Goal: Task Accomplishment & Management: Manage account settings

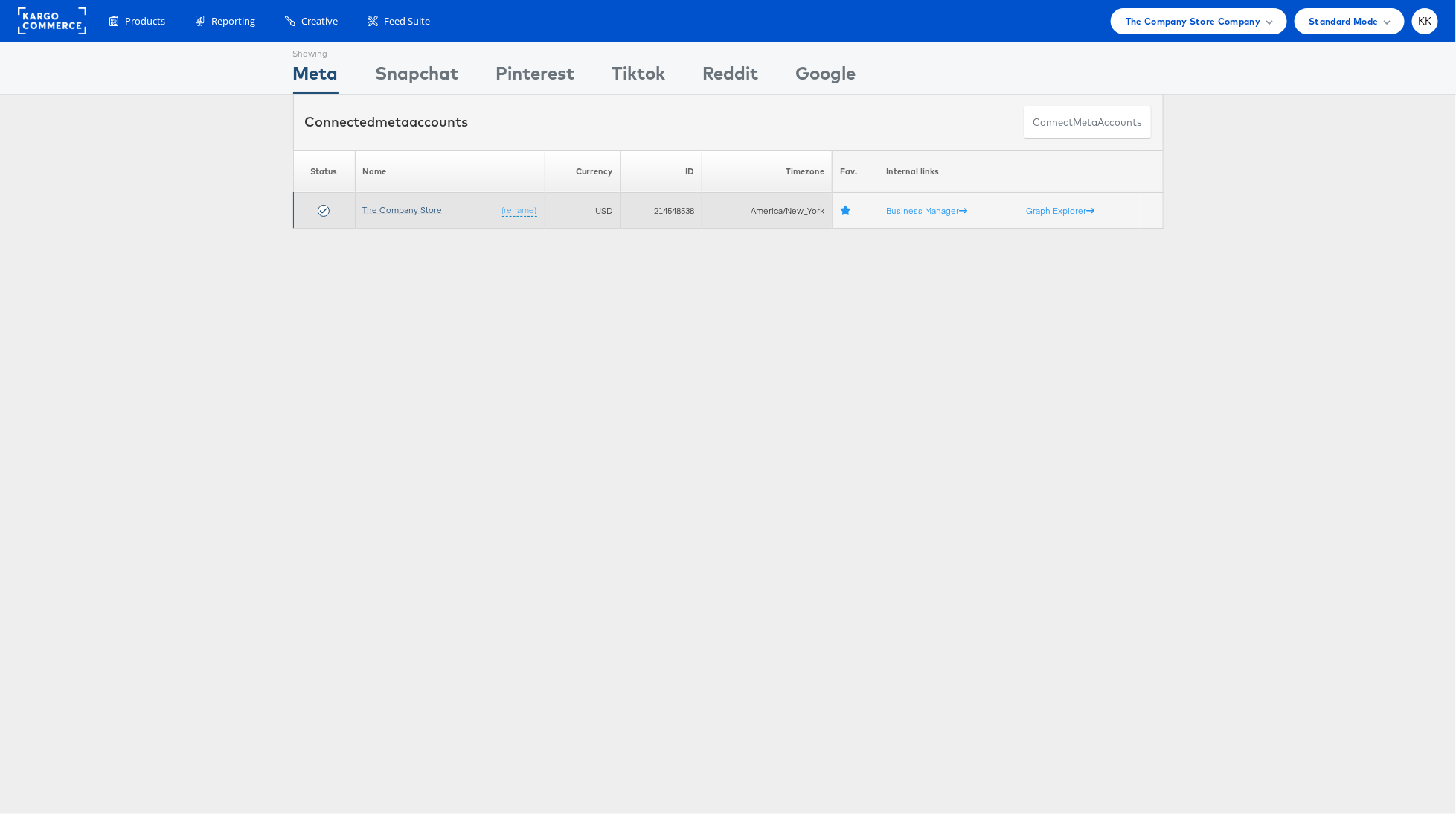
click at [420, 210] on link "The Company Store" at bounding box center [402, 210] width 79 height 11
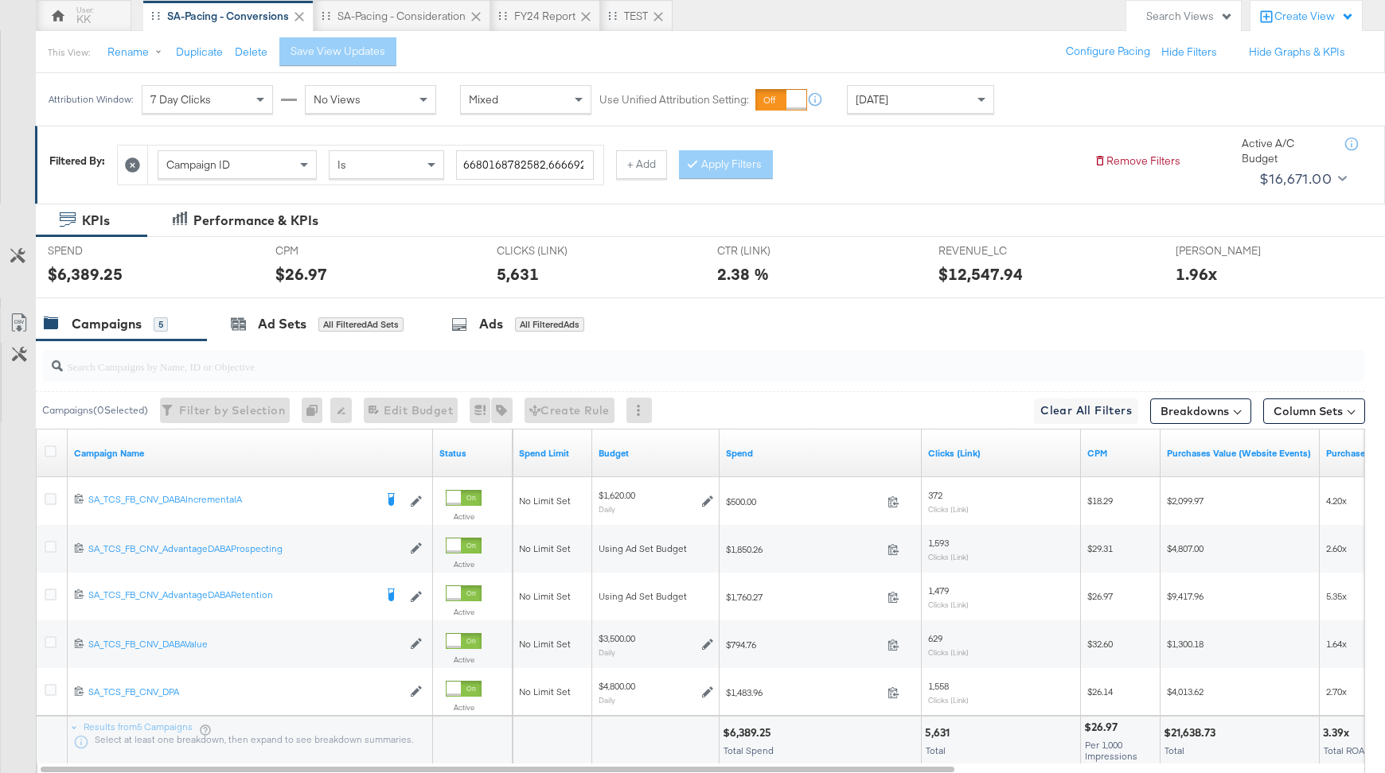
scroll to position [151, 0]
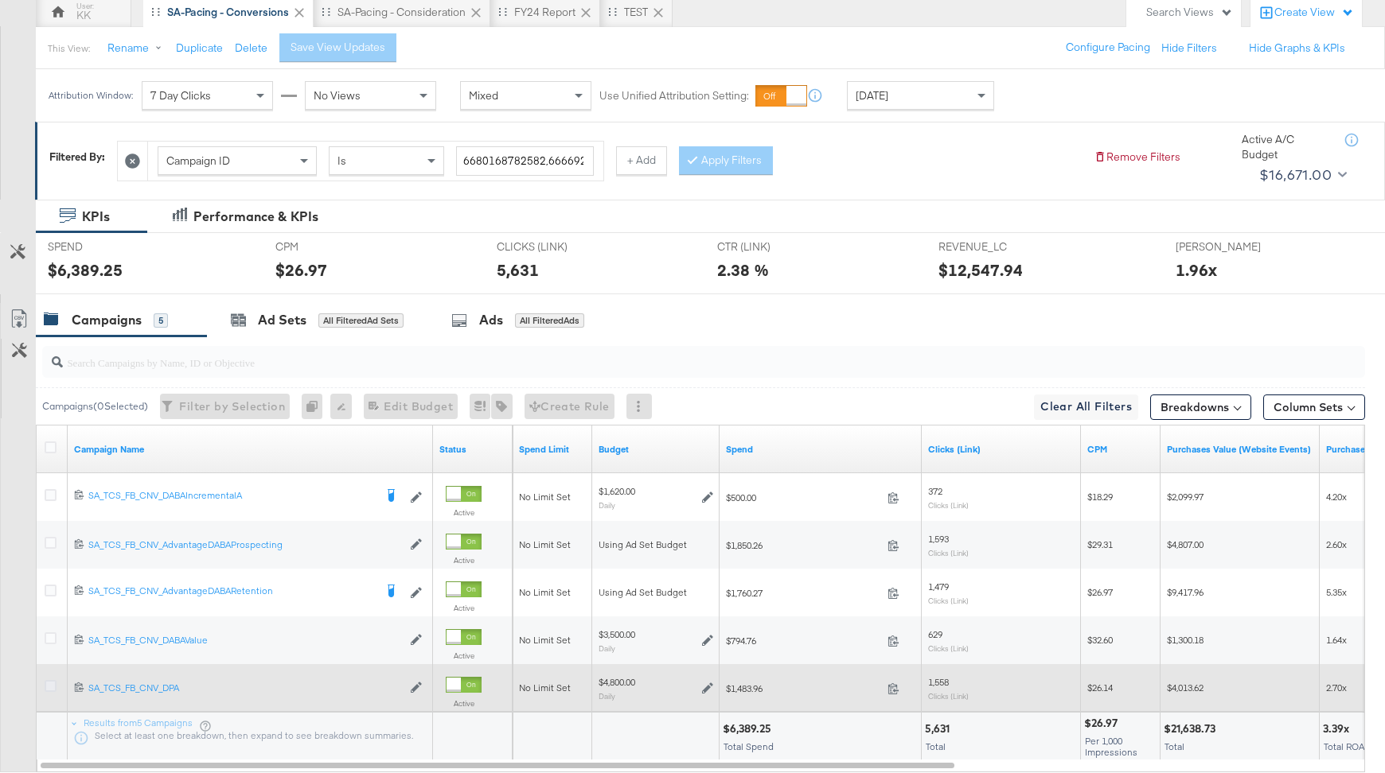
click at [45, 684] on icon at bounding box center [51, 686] width 12 height 12
click at [0, 0] on input "checkbox" at bounding box center [0, 0] width 0 height 0
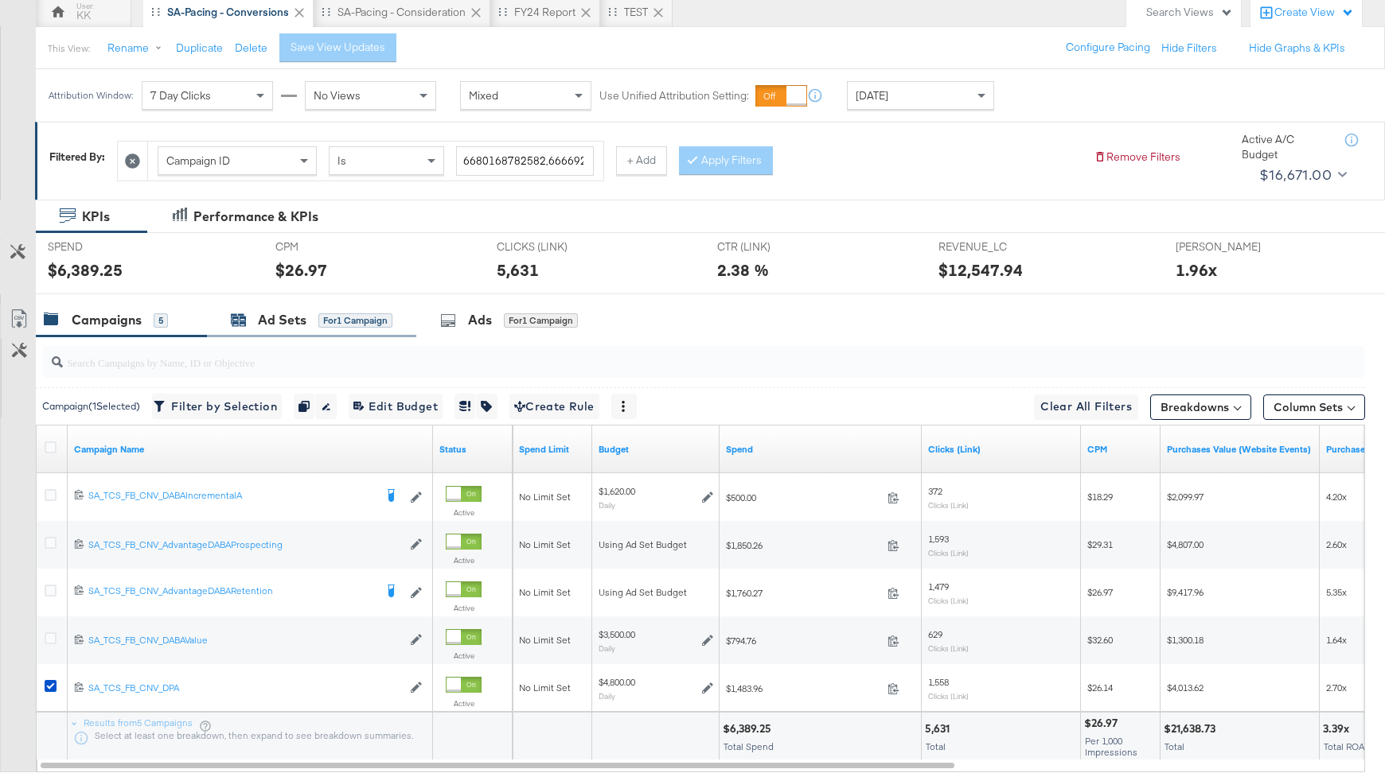
click at [311, 326] on div "Ad Sets for 1 Campaign" at bounding box center [312, 320] width 162 height 18
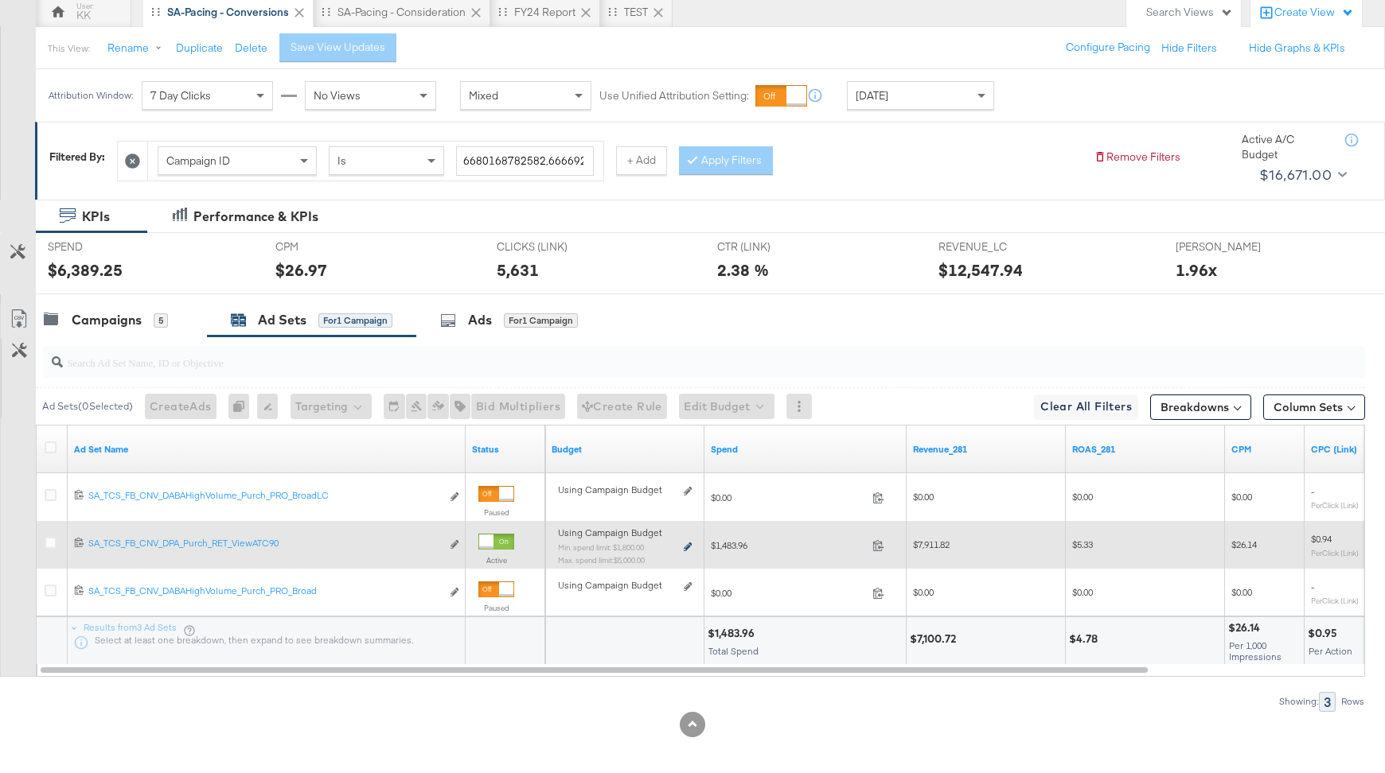
click at [690, 545] on icon at bounding box center [688, 547] width 8 height 9
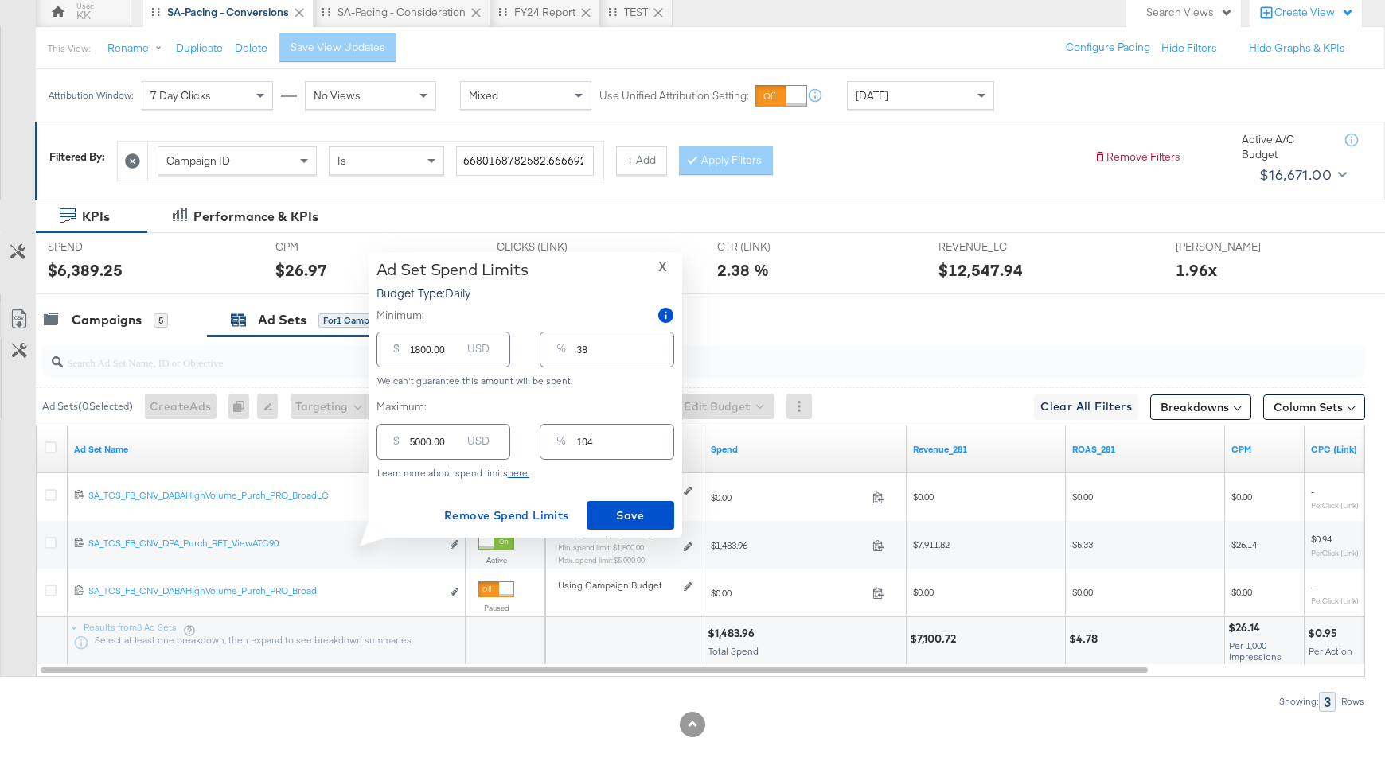
click at [412, 443] on input "5000.00" at bounding box center [435, 436] width 51 height 34
type input "000.00"
type input "0"
type input "3000.00"
type input "63"
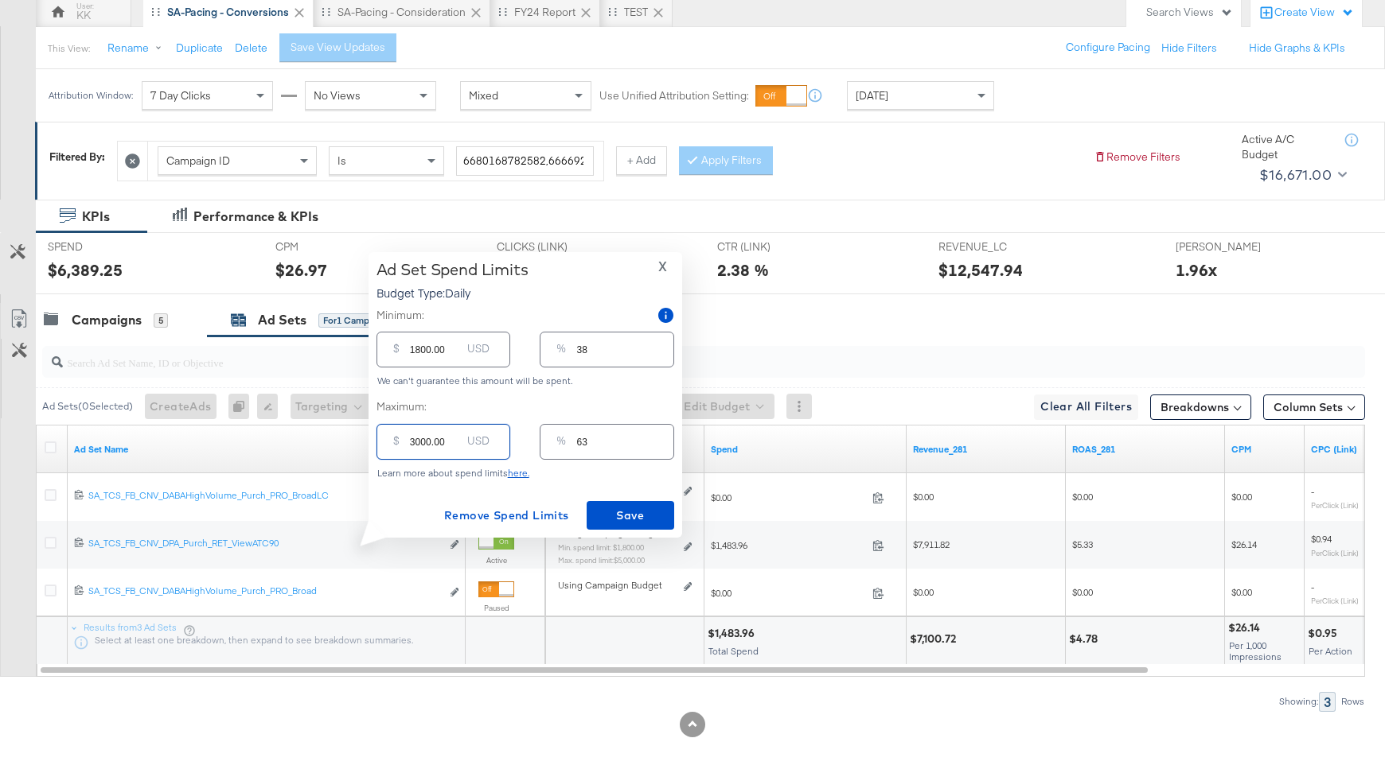
type input "3000.00"
click at [419, 352] on input "1800.00" at bounding box center [435, 343] width 51 height 34
type input "100.00"
type input "2"
type input "1200.00"
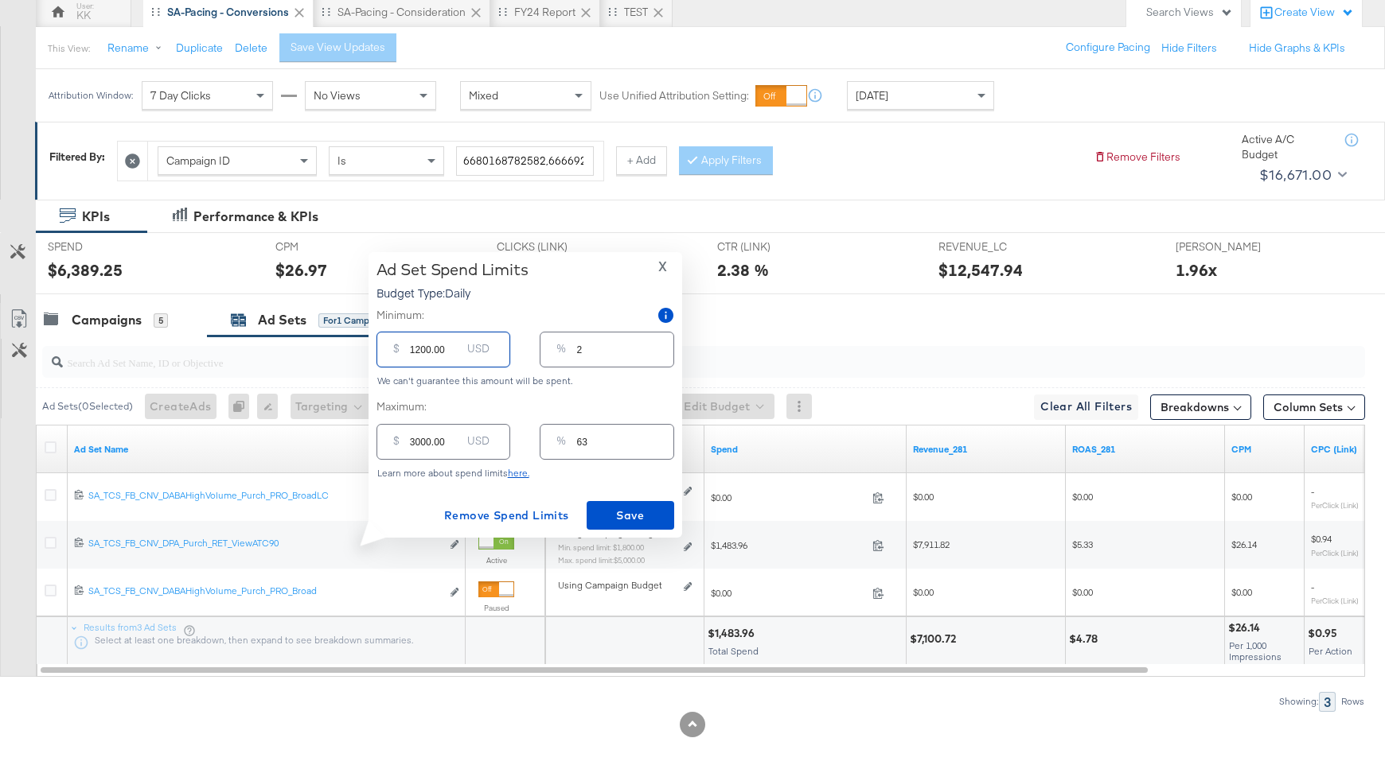
type input "25"
type input "1200.00"
click at [625, 514] on span "Save" at bounding box center [630, 516] width 75 height 20
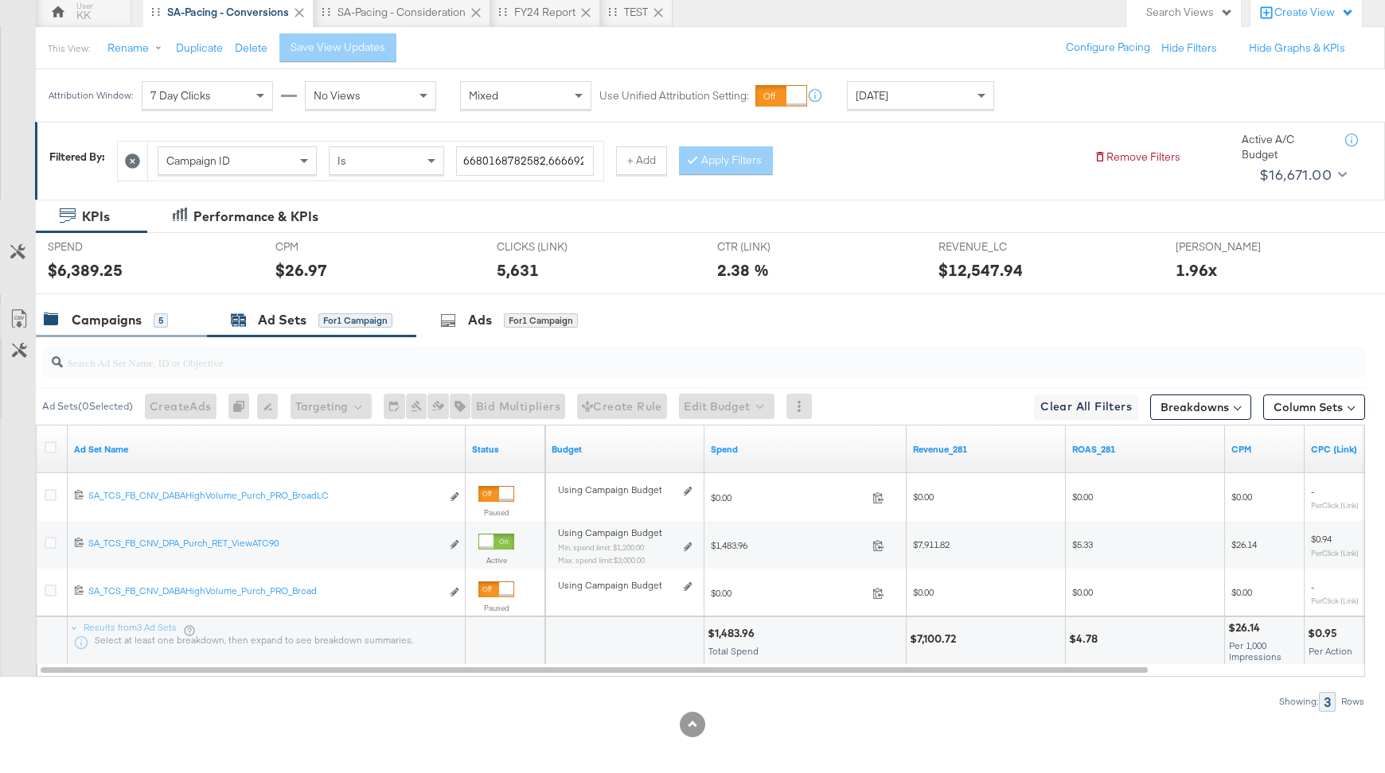
click at [140, 321] on div "Campaigns" at bounding box center [107, 320] width 70 height 18
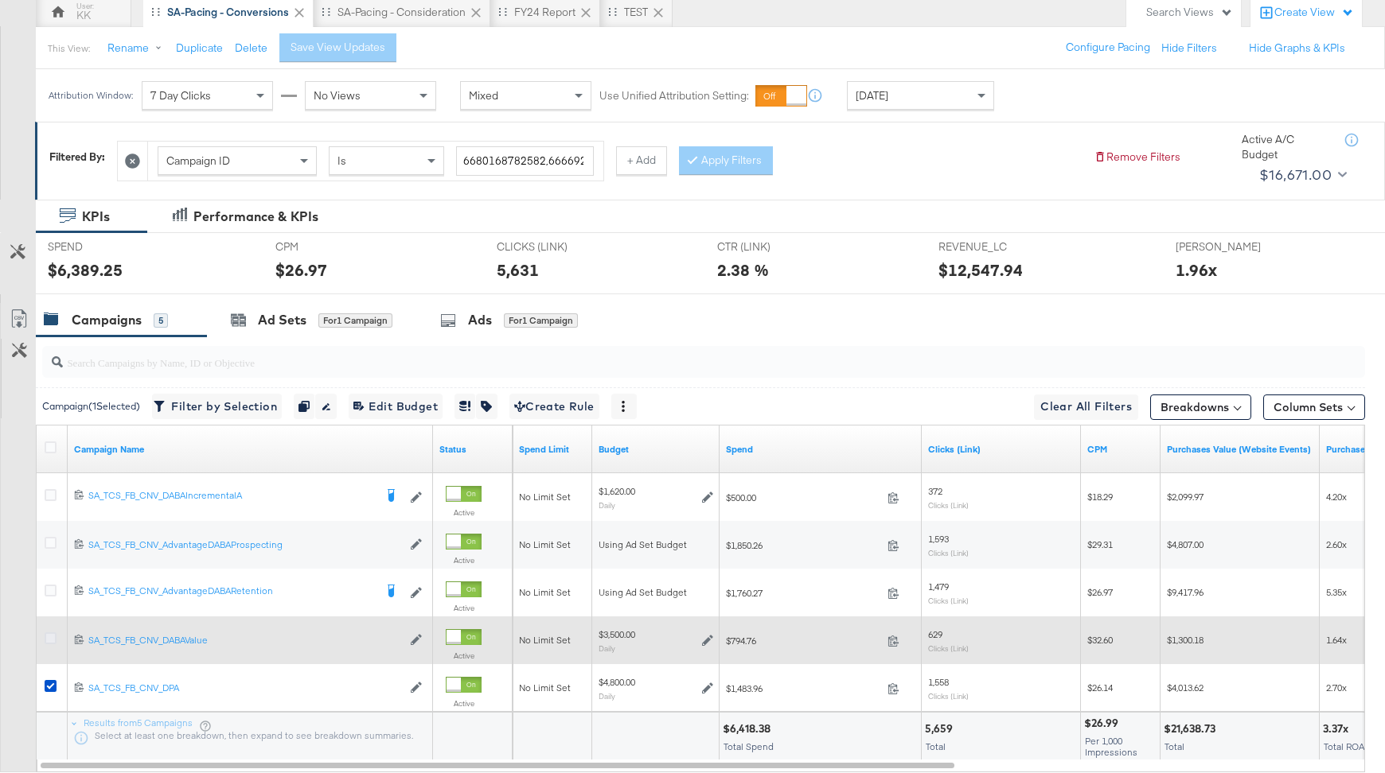
click at [49, 636] on icon at bounding box center [51, 639] width 12 height 12
click at [0, 0] on input "checkbox" at bounding box center [0, 0] width 0 height 0
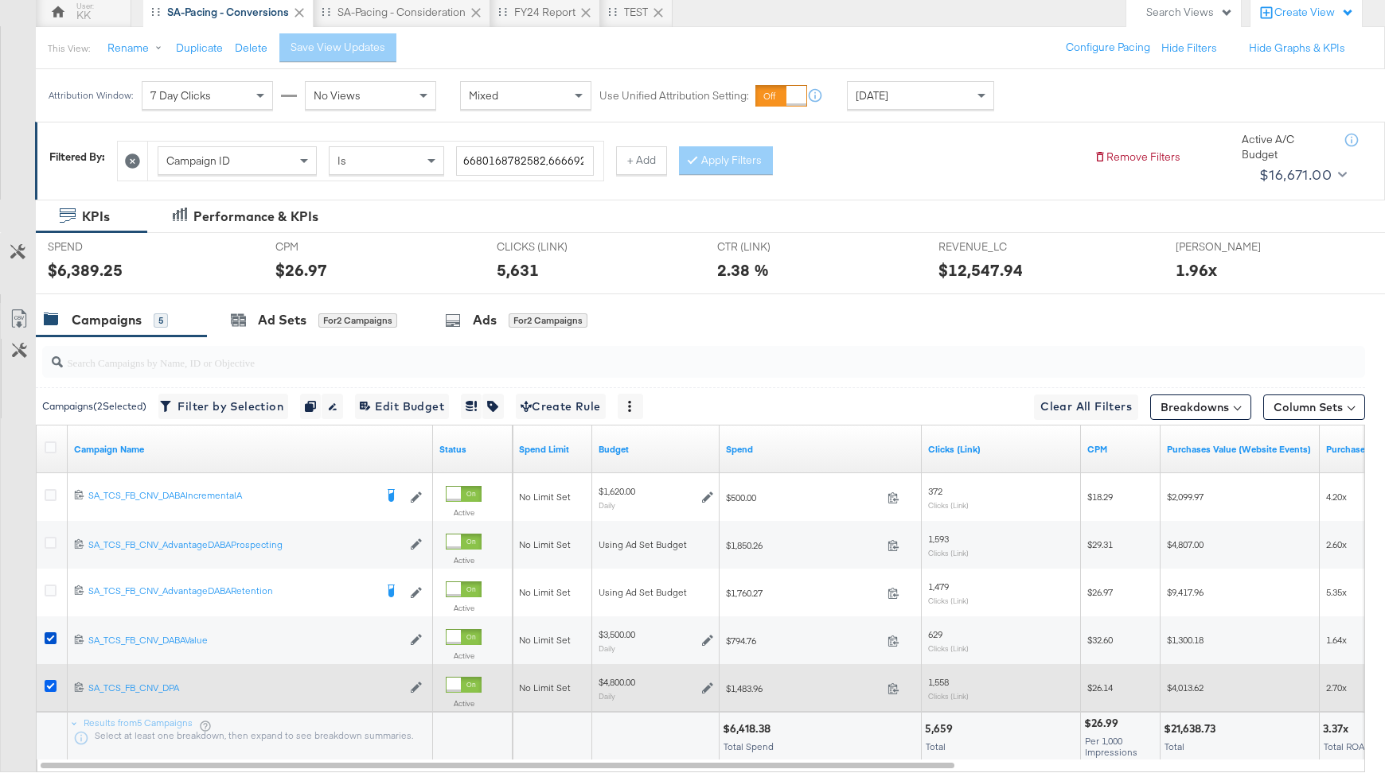
click at [49, 681] on icon at bounding box center [51, 686] width 12 height 12
click at [0, 0] on input "checkbox" at bounding box center [0, 0] width 0 height 0
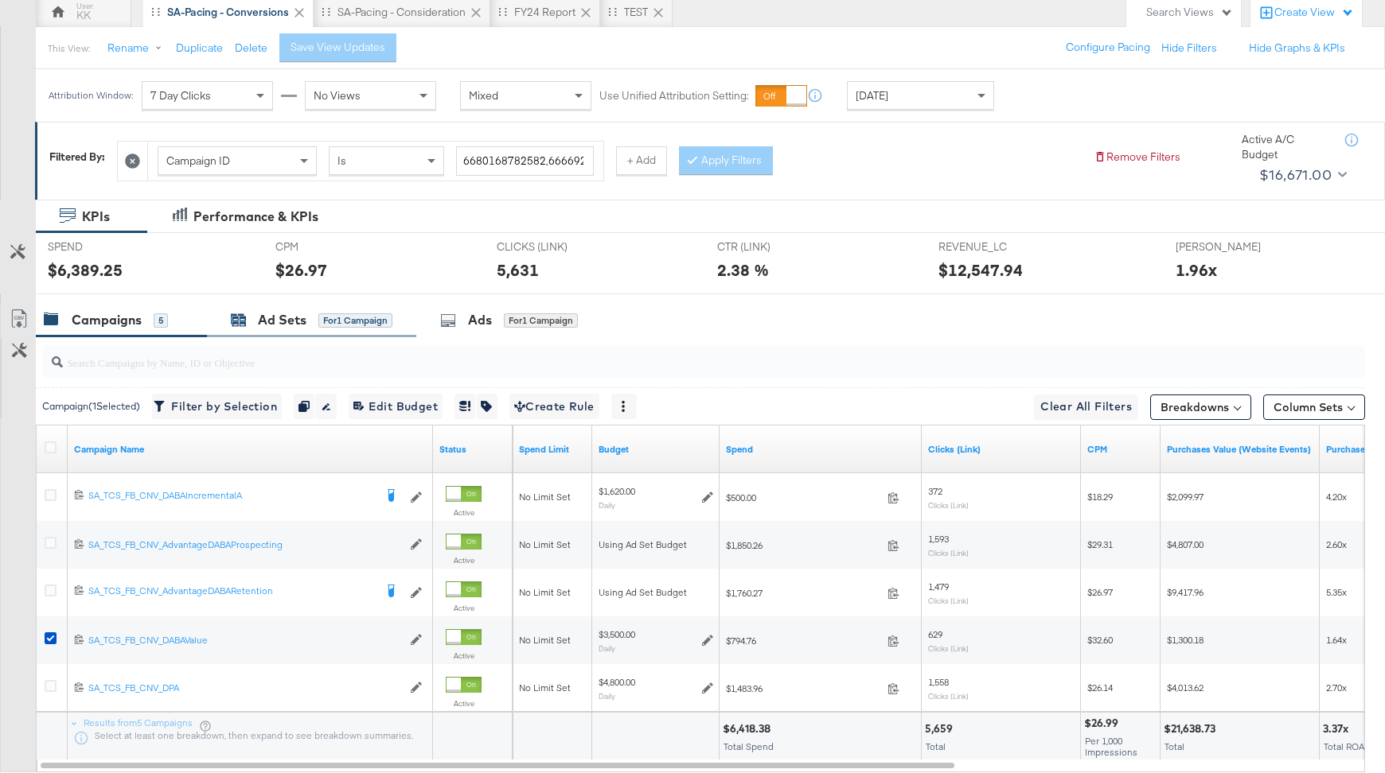
click at [261, 311] on div "Ad Sets" at bounding box center [282, 320] width 49 height 18
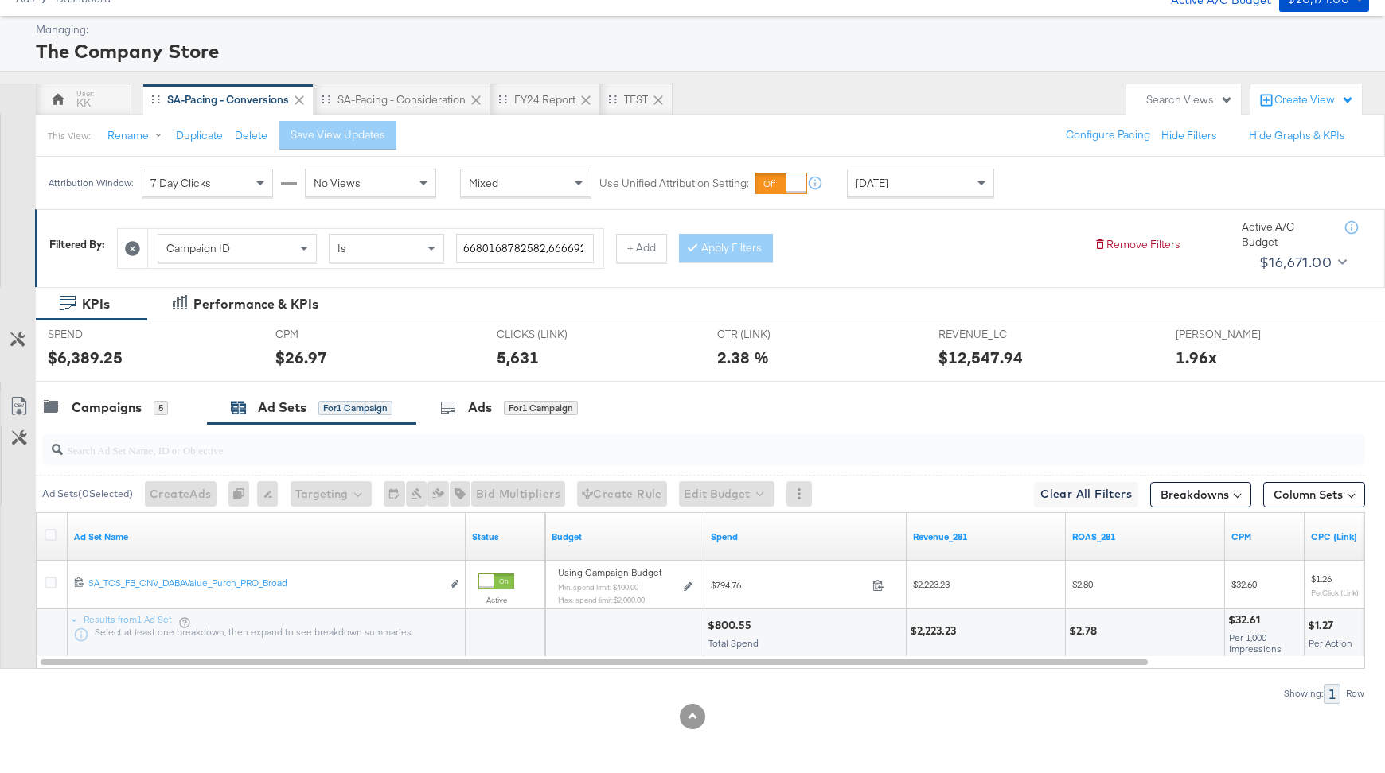
scroll to position [61, 0]
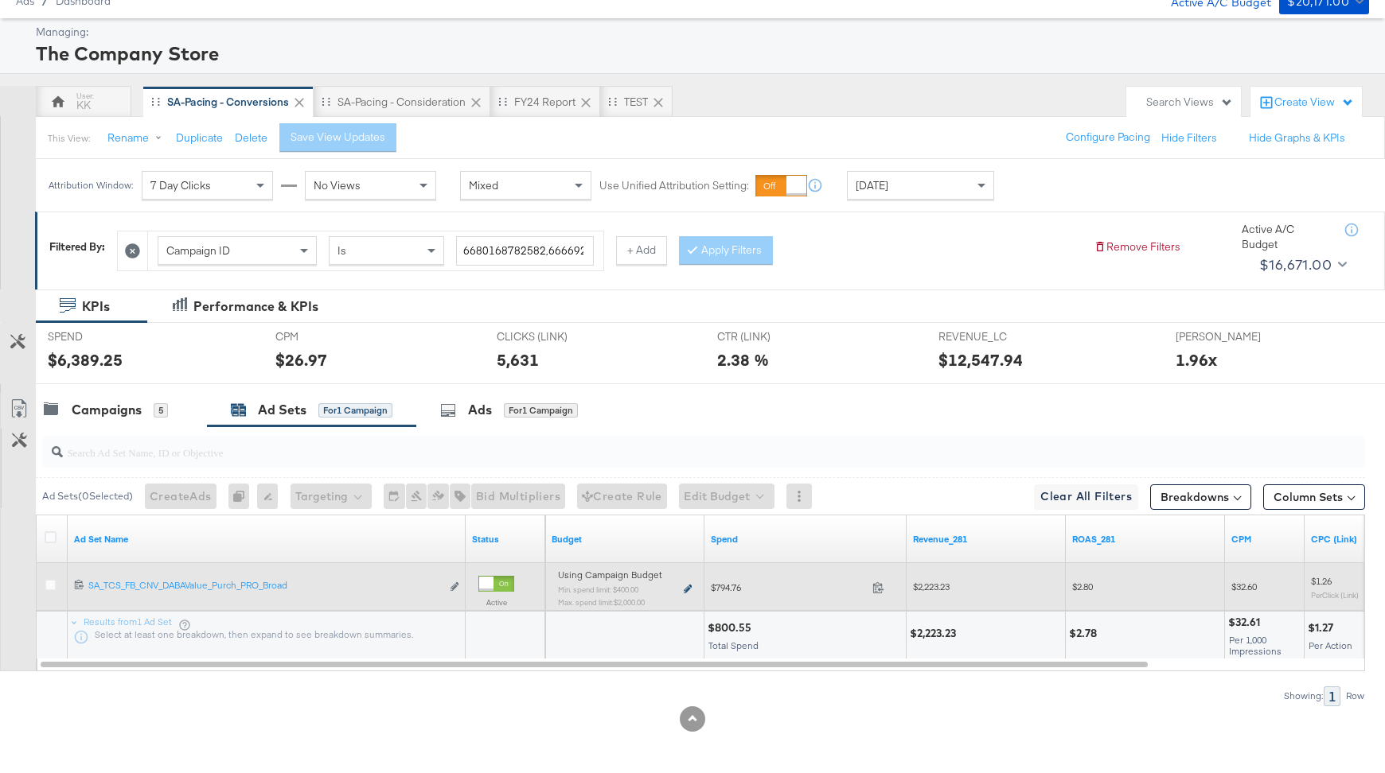
click at [686, 586] on icon at bounding box center [688, 589] width 8 height 9
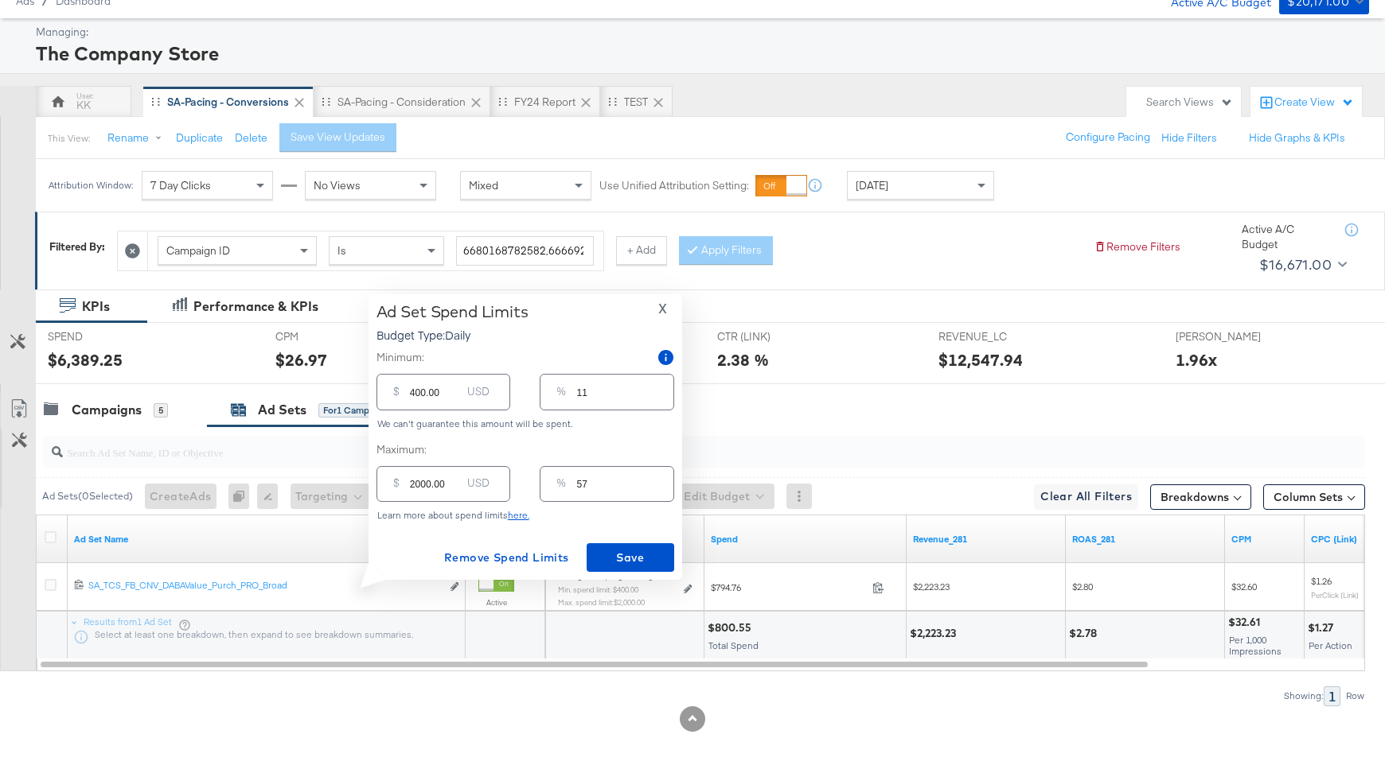
click at [411, 392] on input "400.00" at bounding box center [435, 385] width 51 height 34
type input "00.00"
type input "0"
type input "200.00"
type input "6"
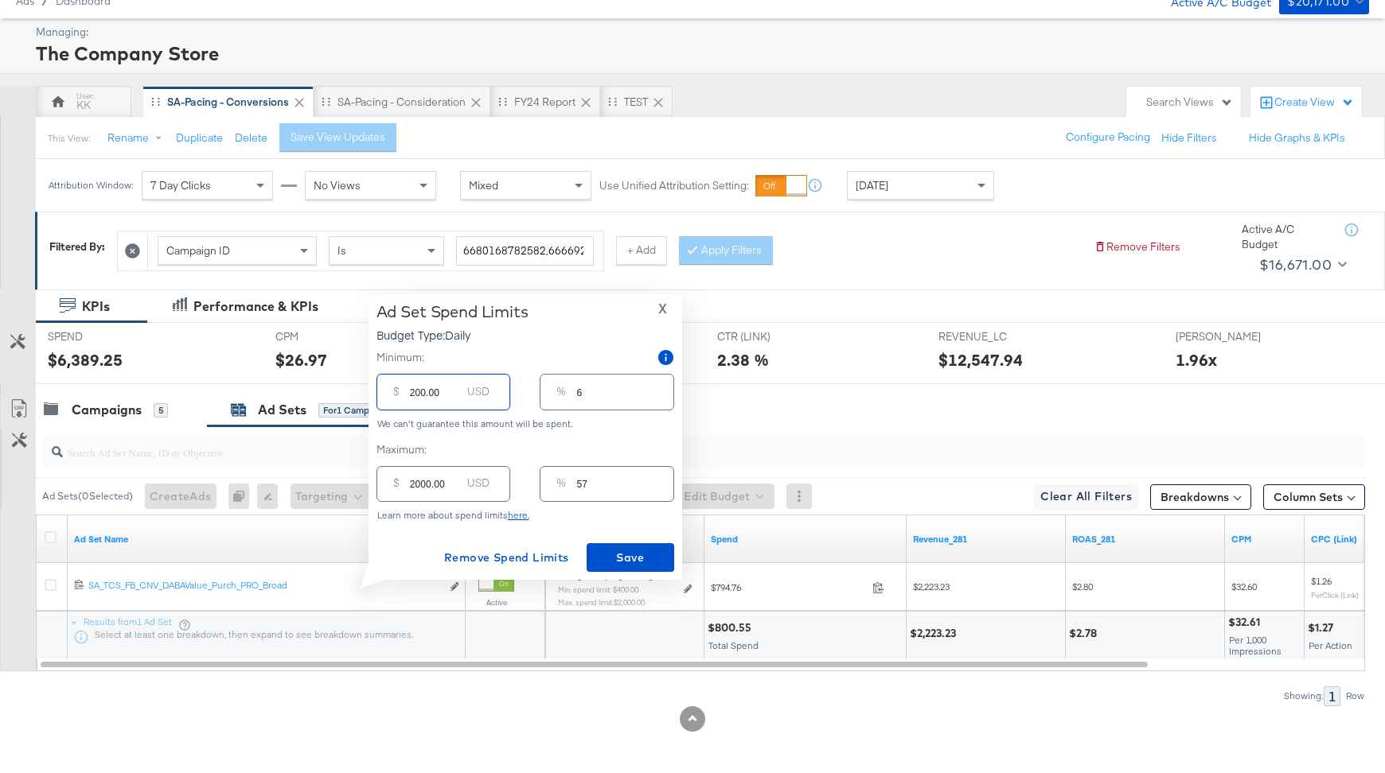
type input "200.00"
drag, startPoint x: 419, startPoint y: 487, endPoint x: 397, endPoint y: 486, distance: 22.3
click at [398, 487] on div "$ 2000.00 USD" at bounding box center [443, 484] width 134 height 36
type input "100.00"
type input "3"
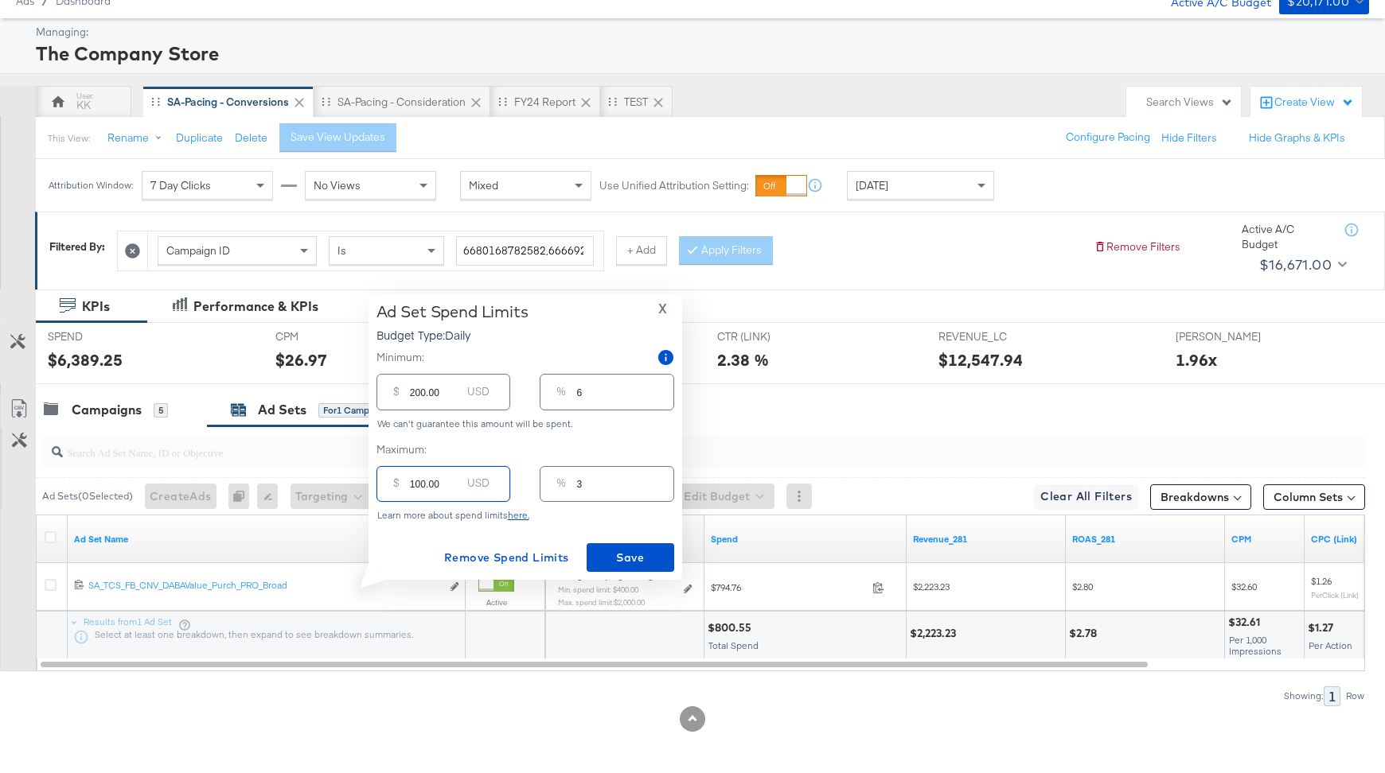
type input "1800.00"
type input "51"
type input "1800.00"
click at [644, 564] on span "Save" at bounding box center [630, 558] width 75 height 20
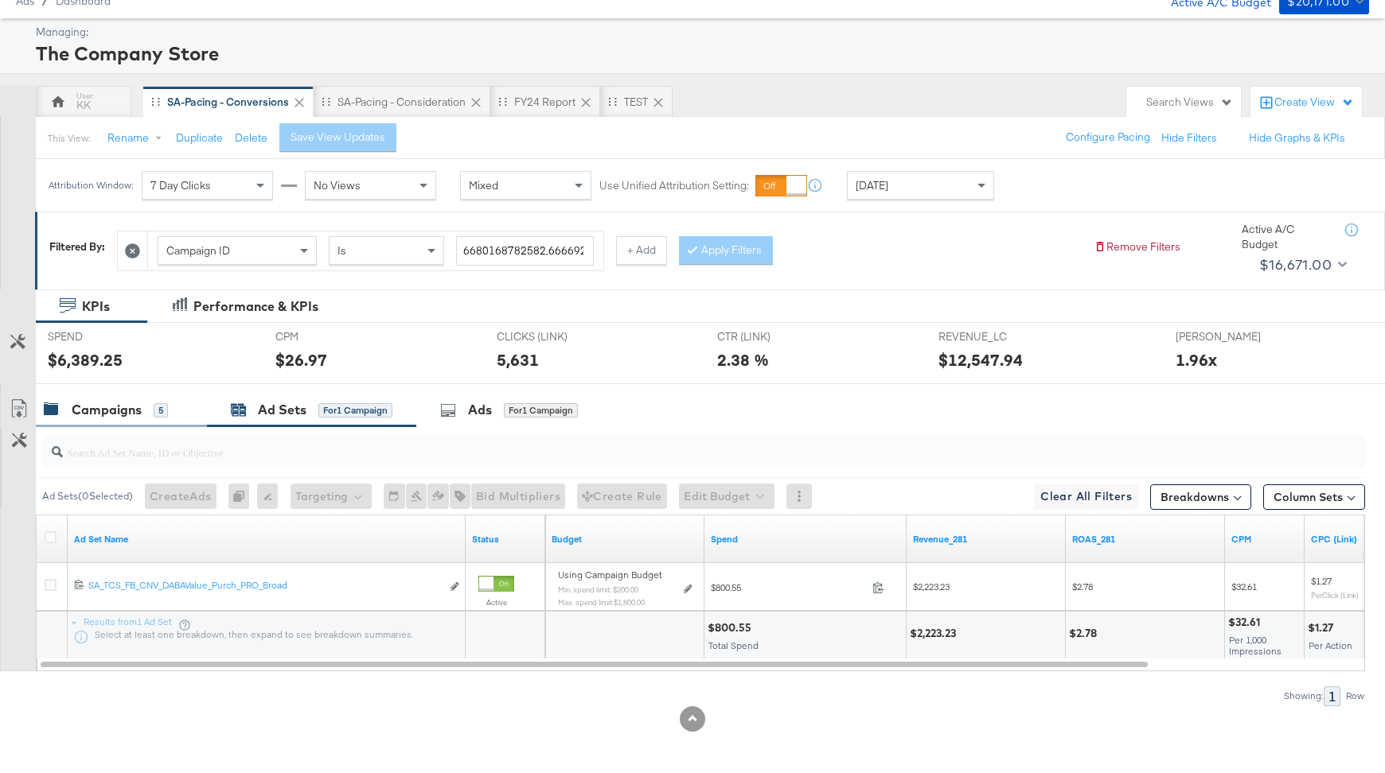
click at [115, 401] on div "Campaigns" at bounding box center [107, 410] width 70 height 18
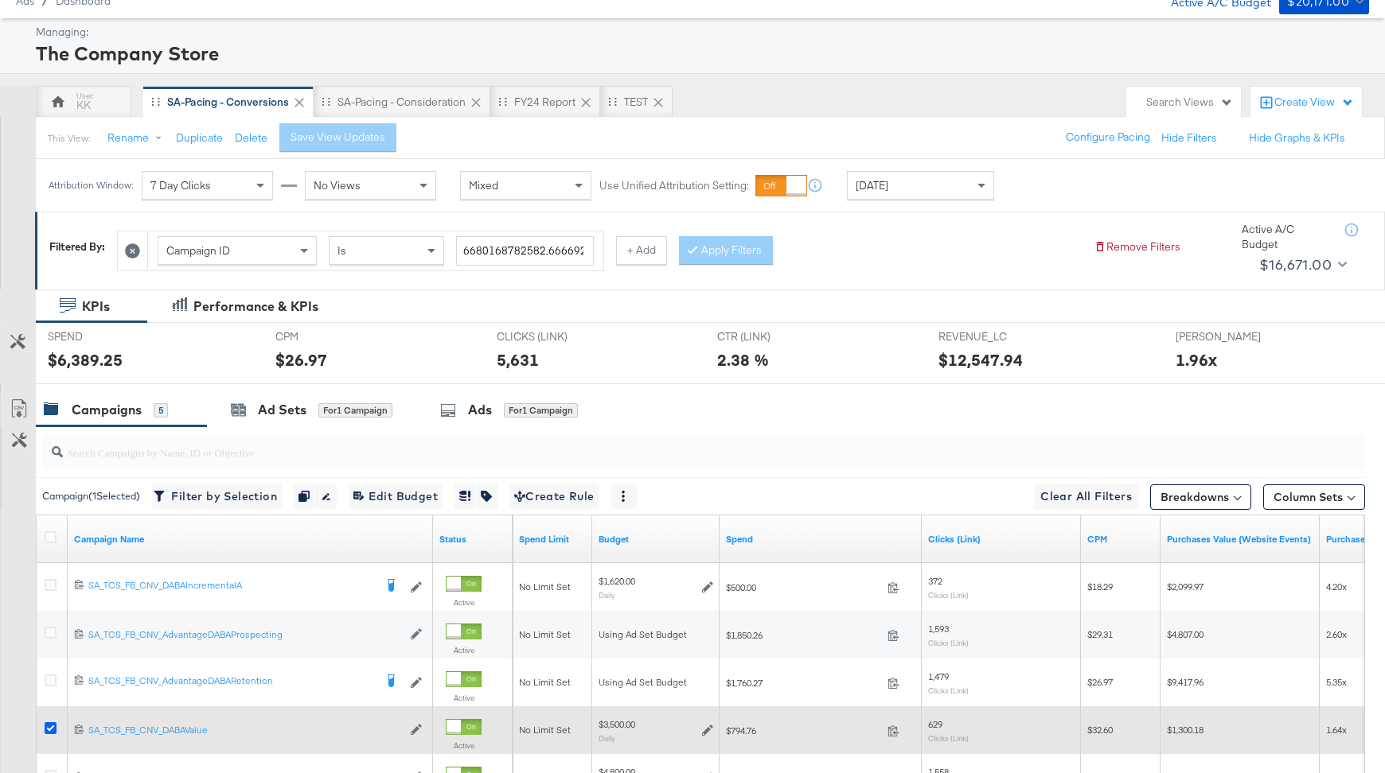
click at [49, 726] on icon at bounding box center [51, 729] width 12 height 12
click at [0, 0] on input "checkbox" at bounding box center [0, 0] width 0 height 0
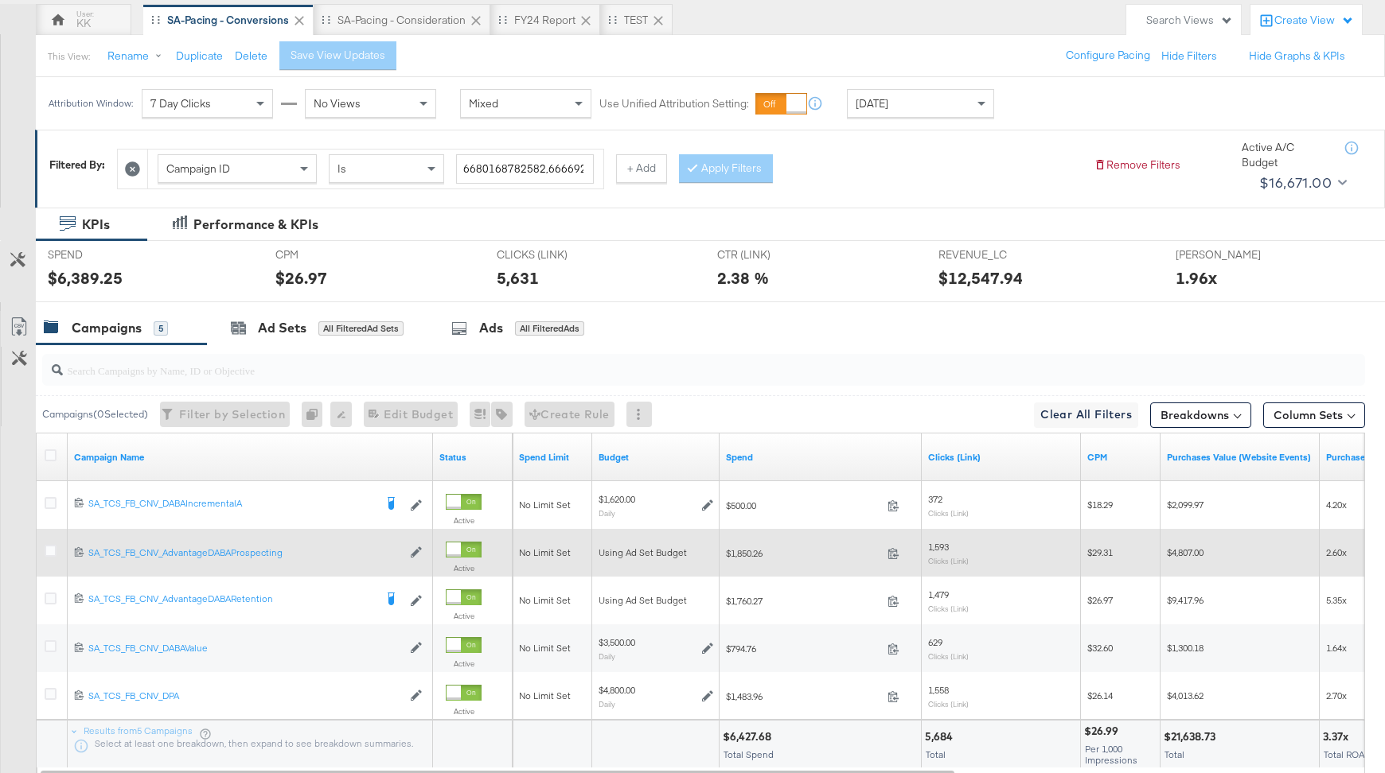
scroll to position [158, 0]
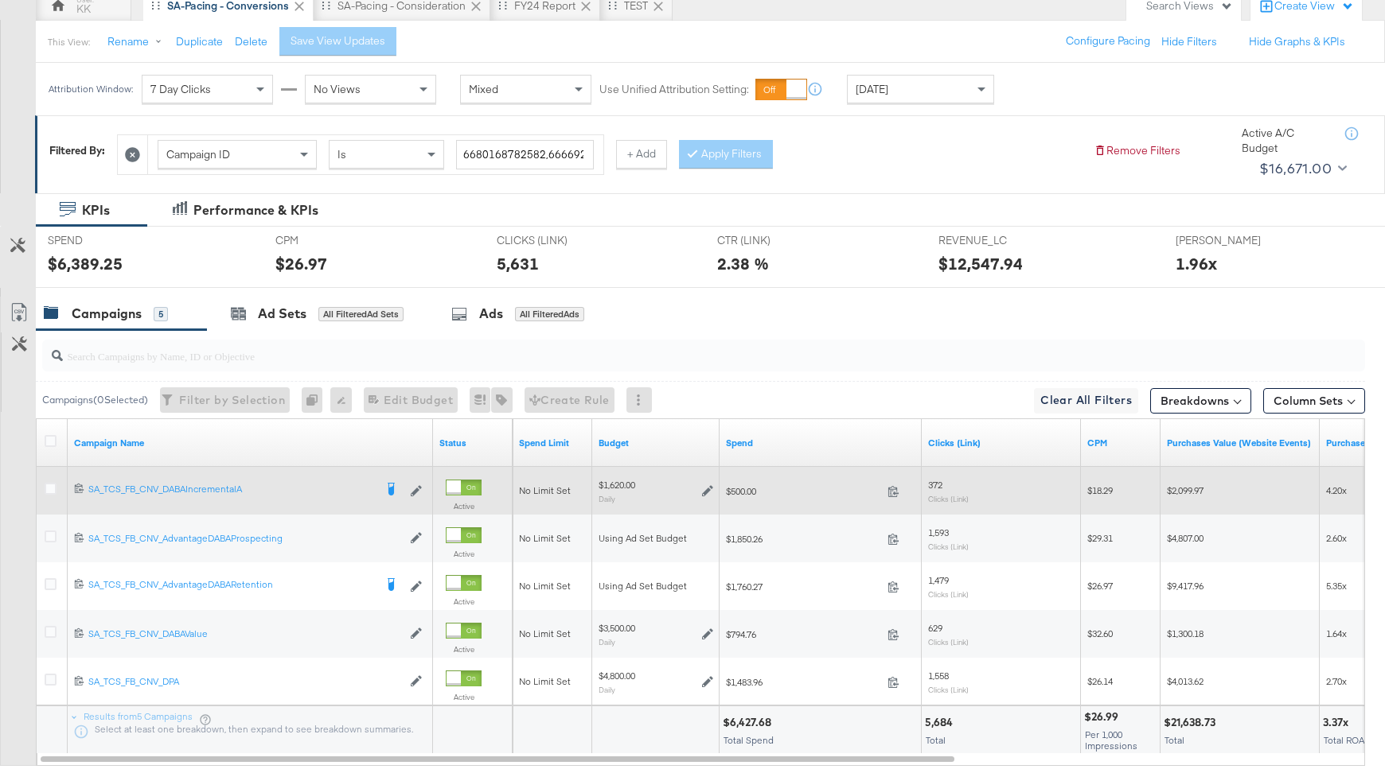
click at [56, 492] on label at bounding box center [51, 489] width 12 height 12
click at [0, 0] on input "checkbox" at bounding box center [0, 0] width 0 height 0
click at [53, 485] on icon at bounding box center [51, 489] width 12 height 12
click at [0, 0] on input "checkbox" at bounding box center [0, 0] width 0 height 0
click at [53, 485] on icon at bounding box center [51, 489] width 12 height 12
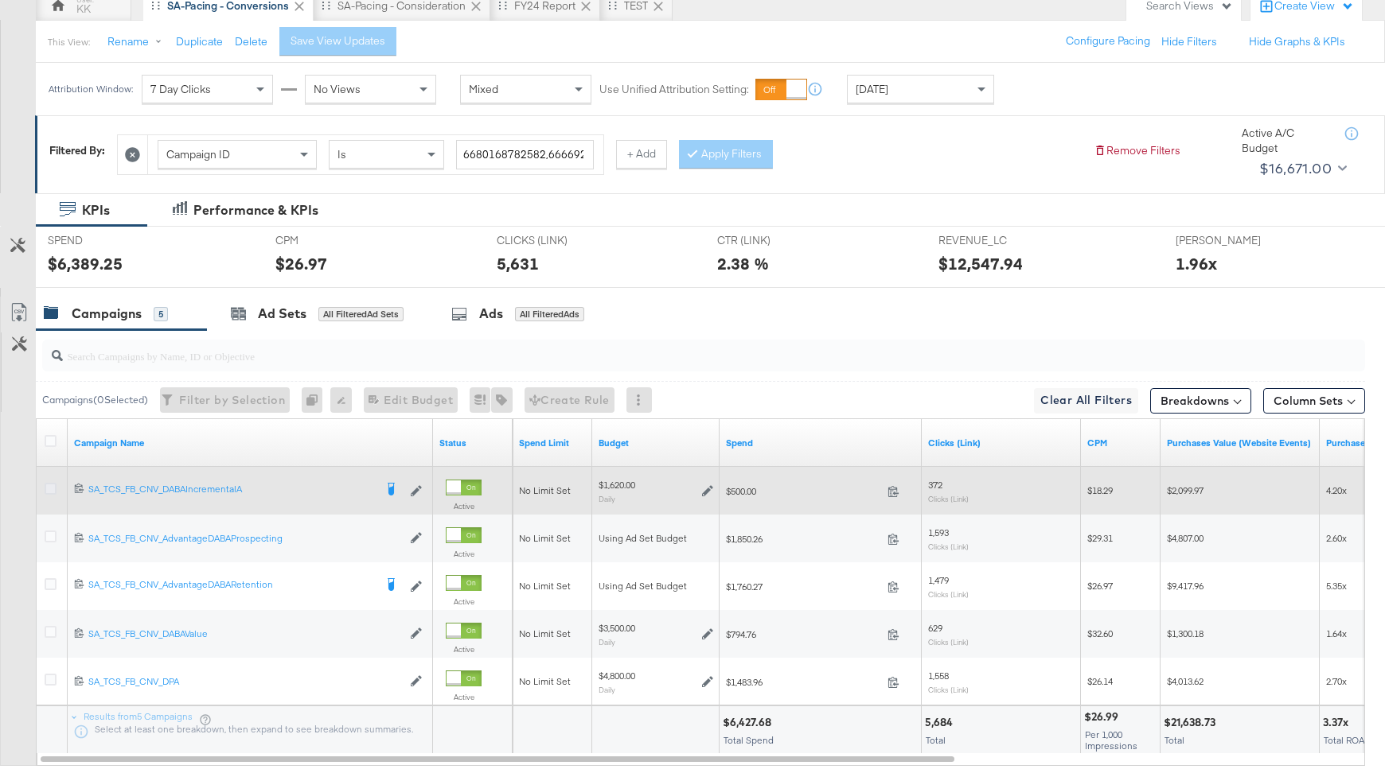
click at [0, 0] on input "checkbox" at bounding box center [0, 0] width 0 height 0
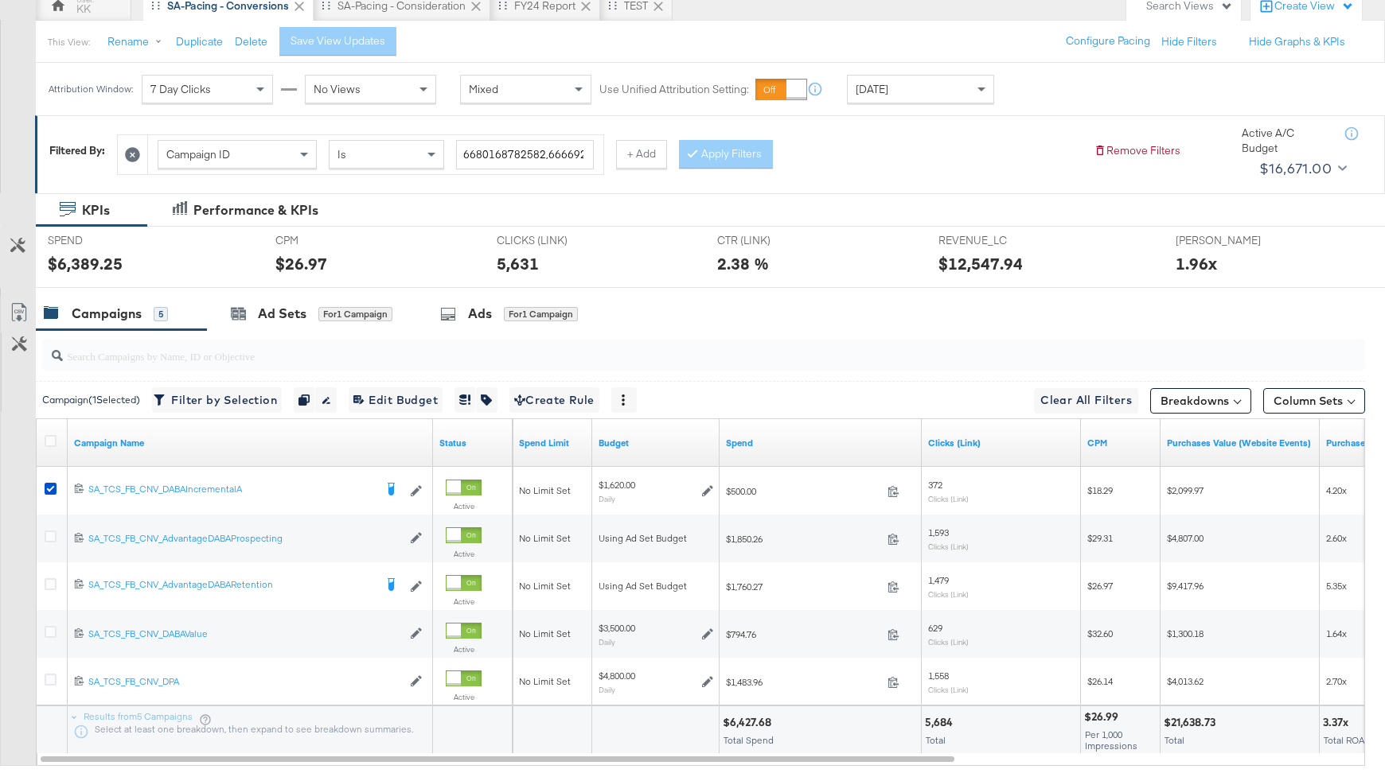
click at [329, 334] on input "search" at bounding box center [654, 349] width 1182 height 31
click at [329, 316] on div "for 1 Campaign" at bounding box center [355, 314] width 74 height 14
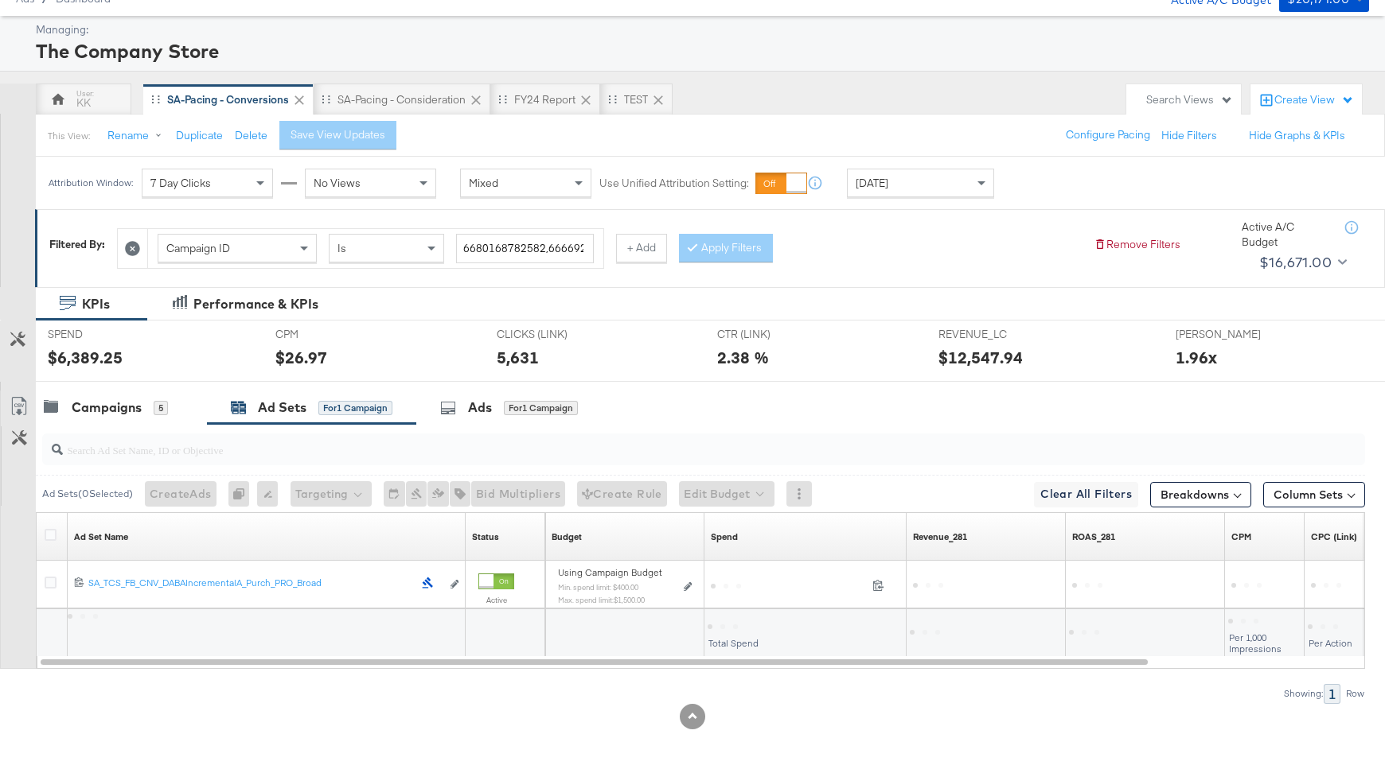
scroll to position [61, 0]
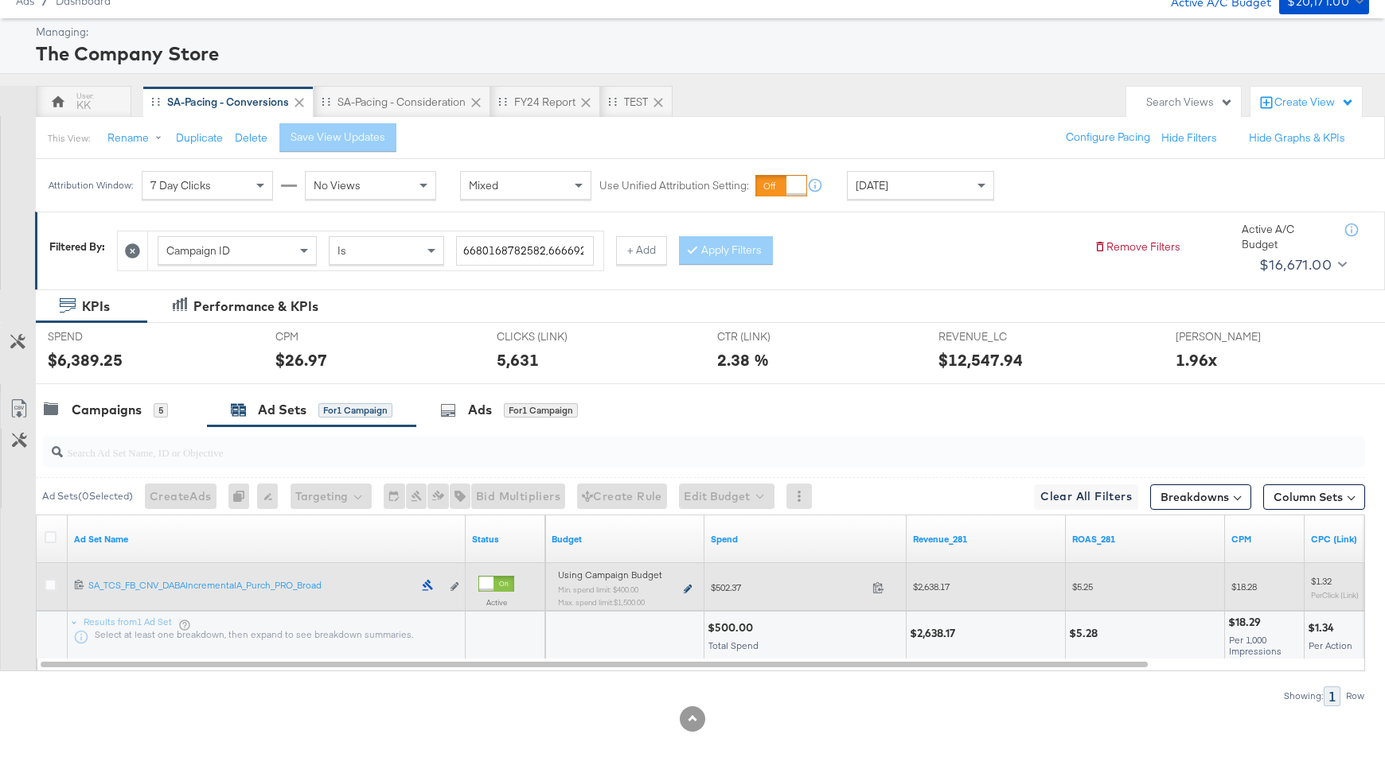
click at [686, 585] on icon at bounding box center [688, 589] width 8 height 9
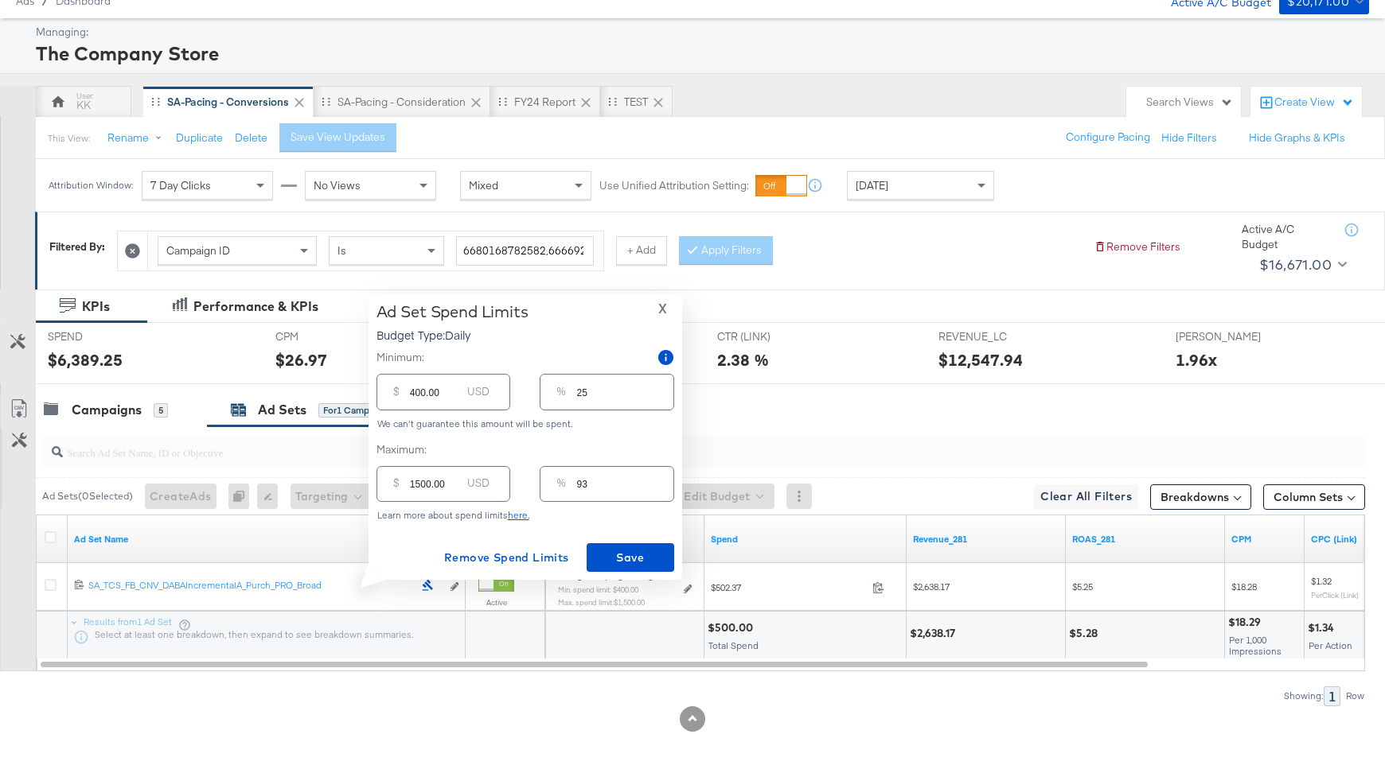
click at [661, 306] on span "X" at bounding box center [662, 309] width 9 height 22
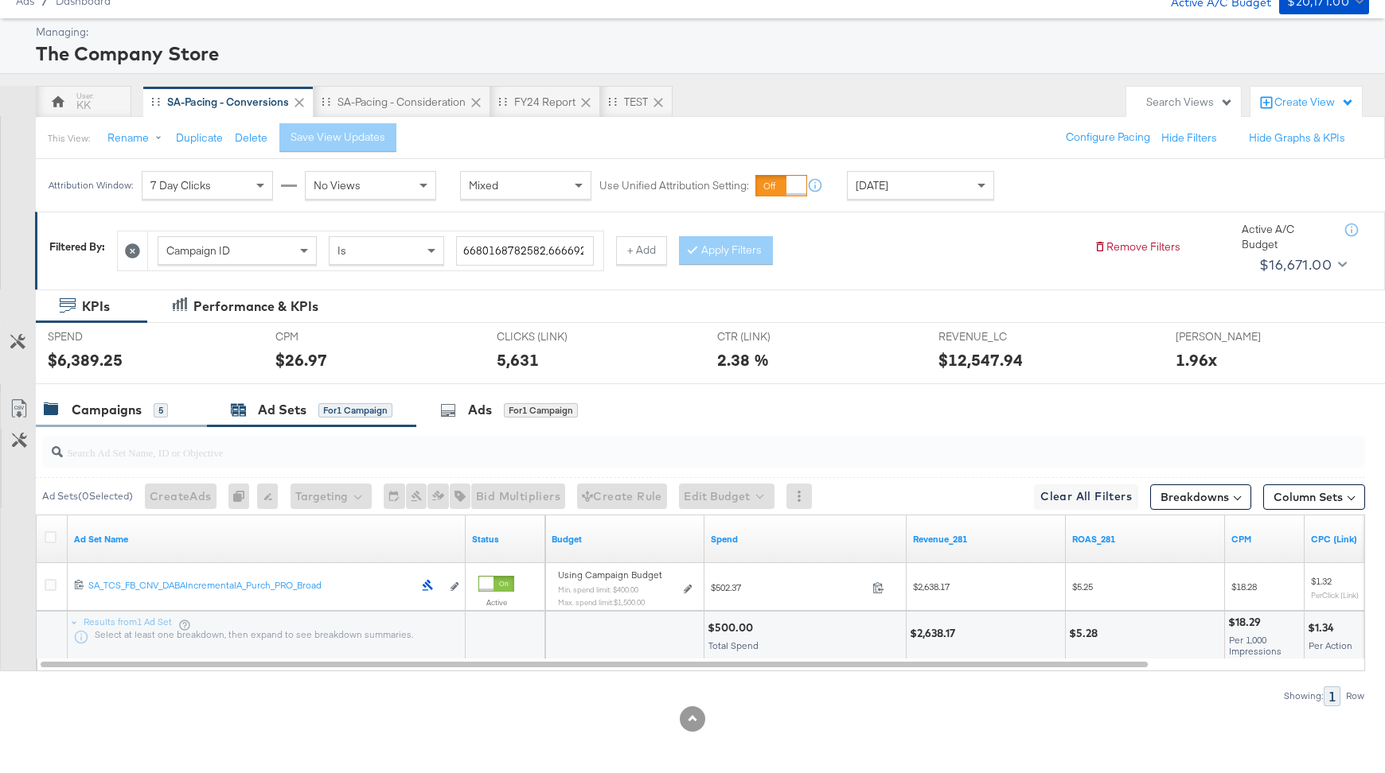
click at [150, 403] on div "Campaigns 5" at bounding box center [106, 410] width 124 height 18
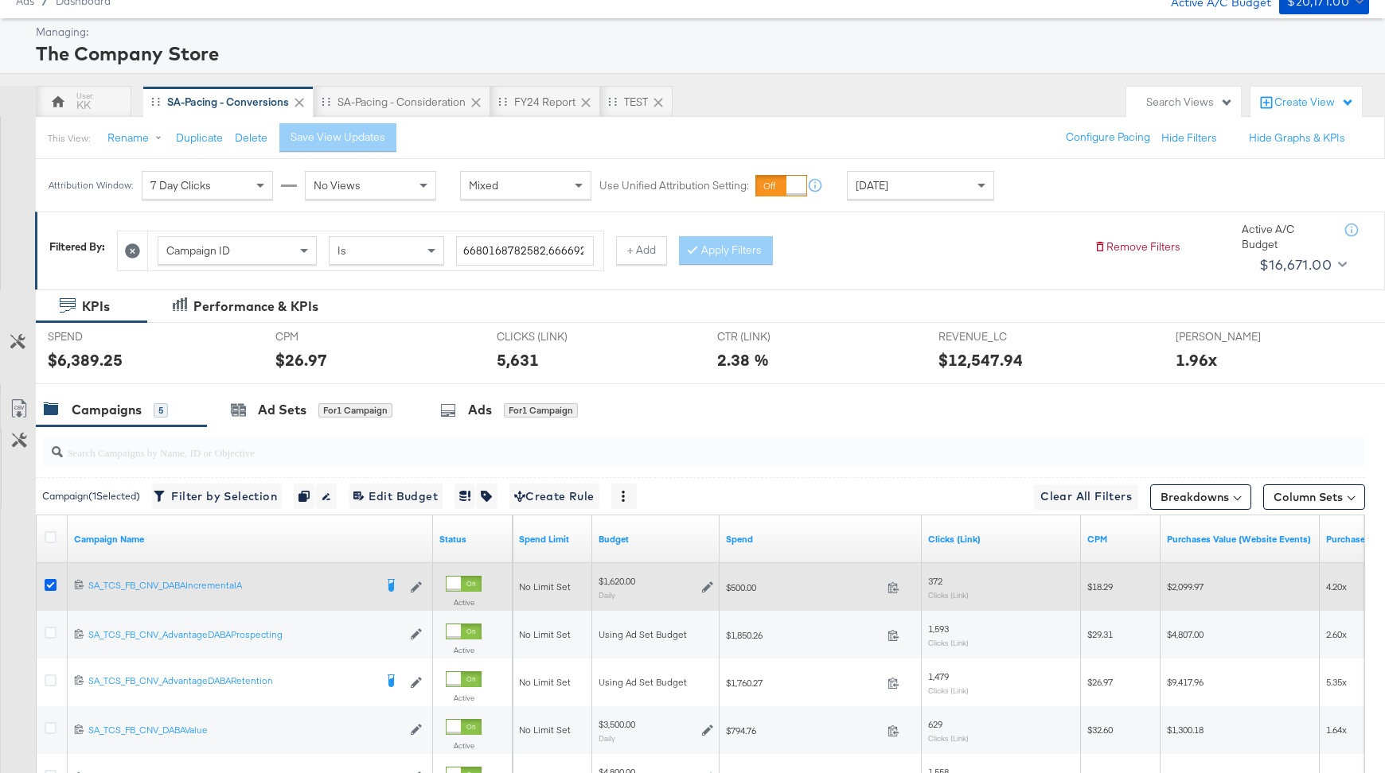
click at [51, 586] on icon at bounding box center [51, 585] width 12 height 12
click at [0, 0] on input "checkbox" at bounding box center [0, 0] width 0 height 0
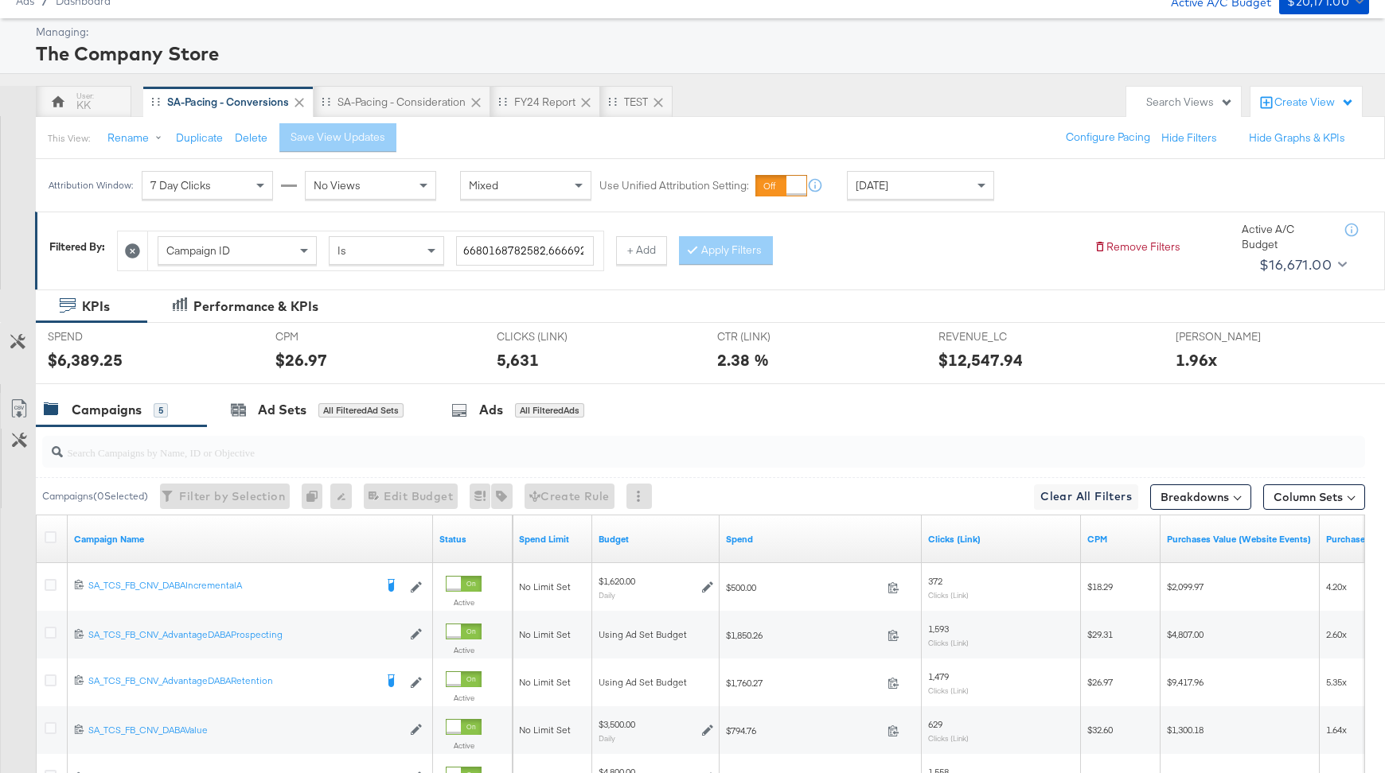
scroll to position [252, 0]
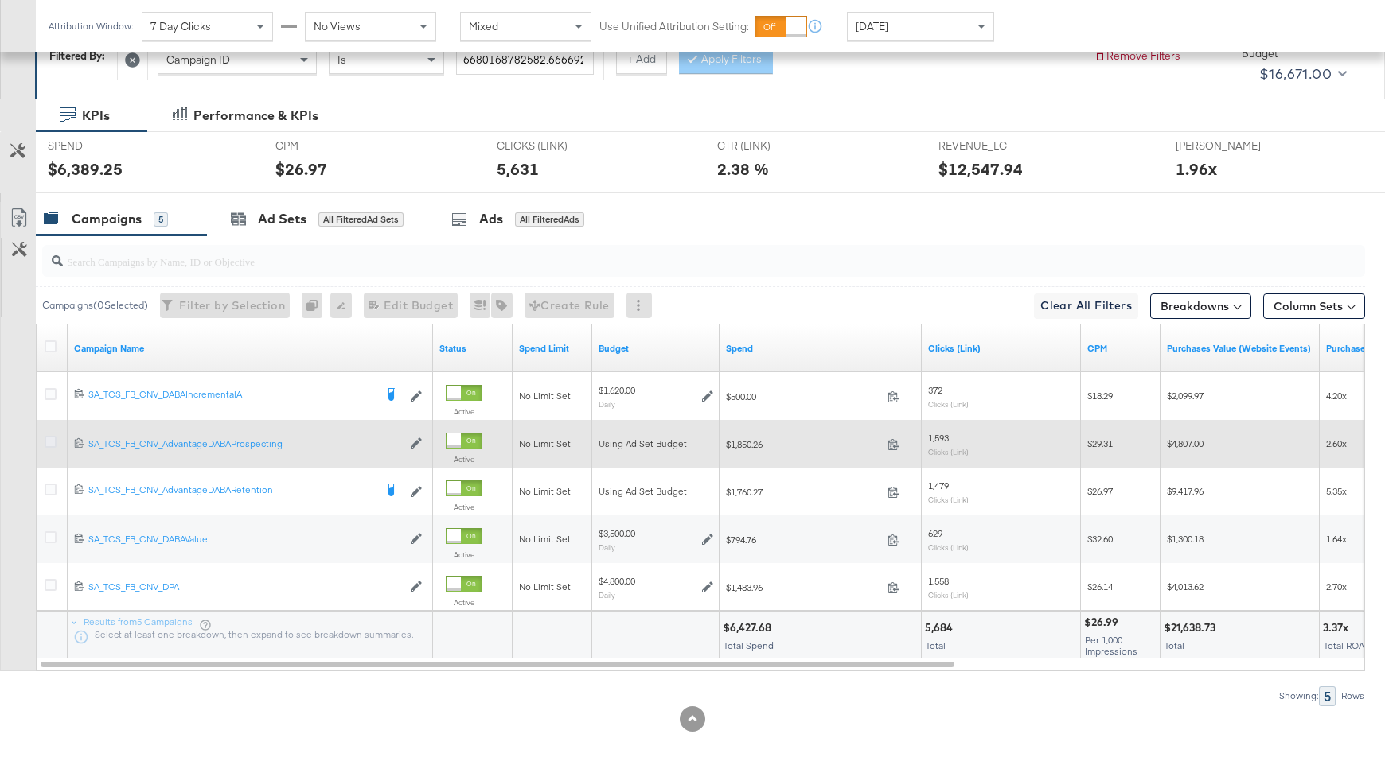
click at [54, 436] on icon at bounding box center [51, 442] width 12 height 12
click at [0, 0] on input "checkbox" at bounding box center [0, 0] width 0 height 0
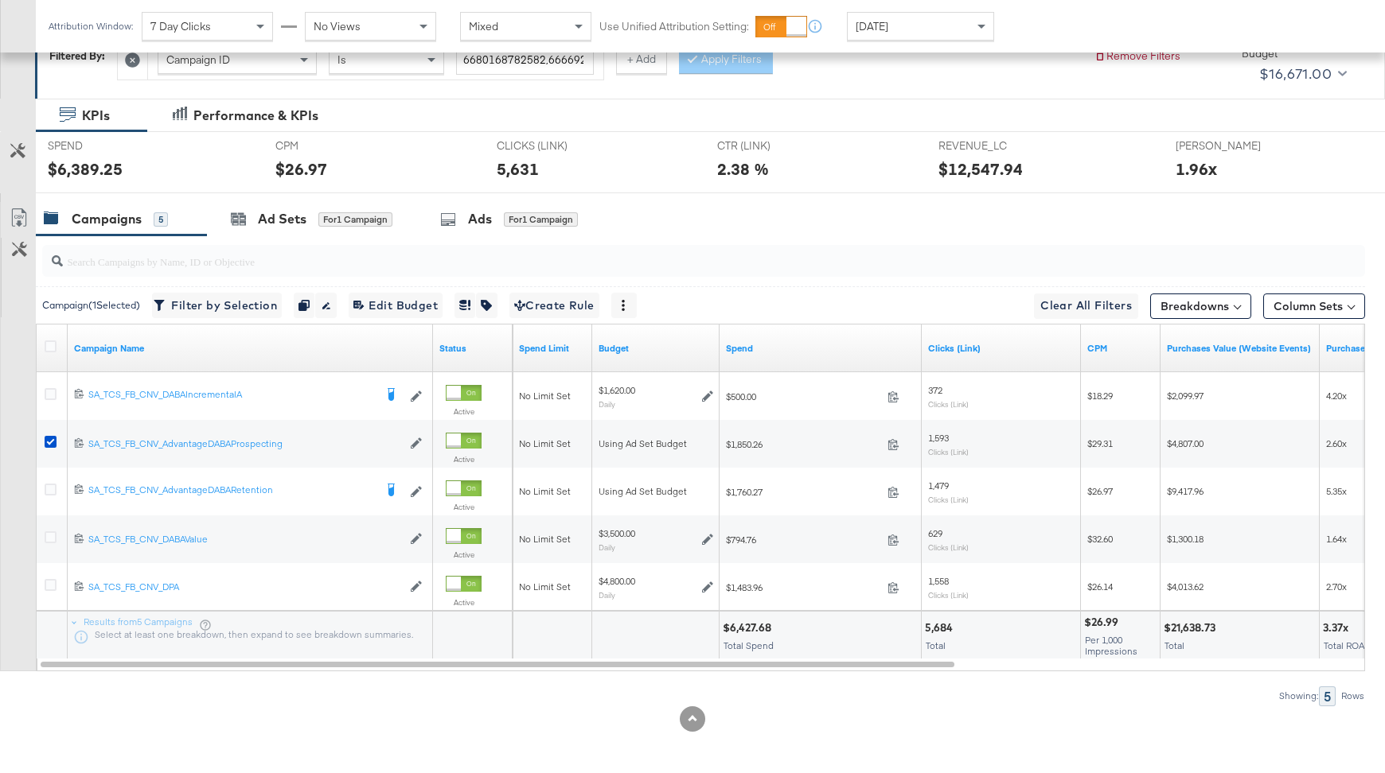
click at [325, 193] on div at bounding box center [692, 199] width 1385 height 13
click at [323, 219] on div "for 1 Campaign" at bounding box center [355, 219] width 74 height 14
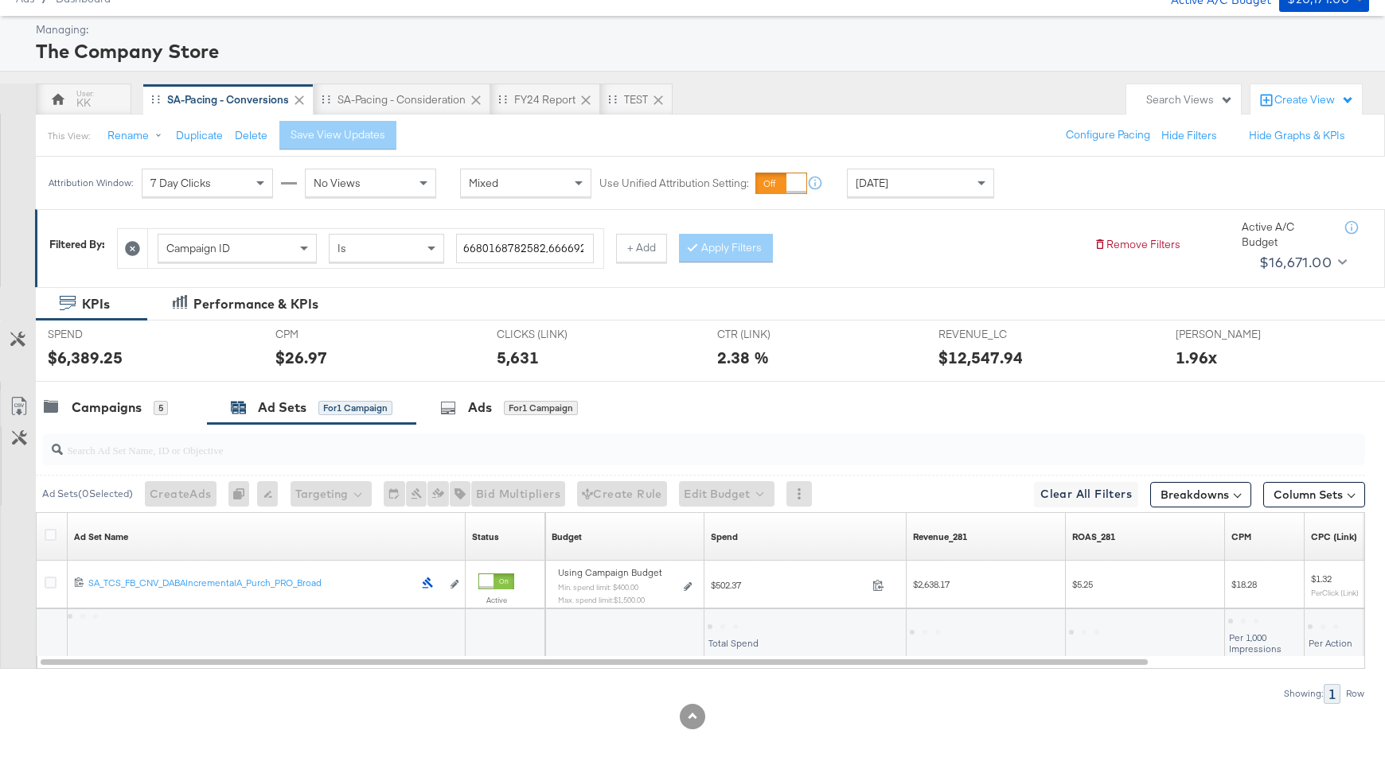
scroll to position [61, 0]
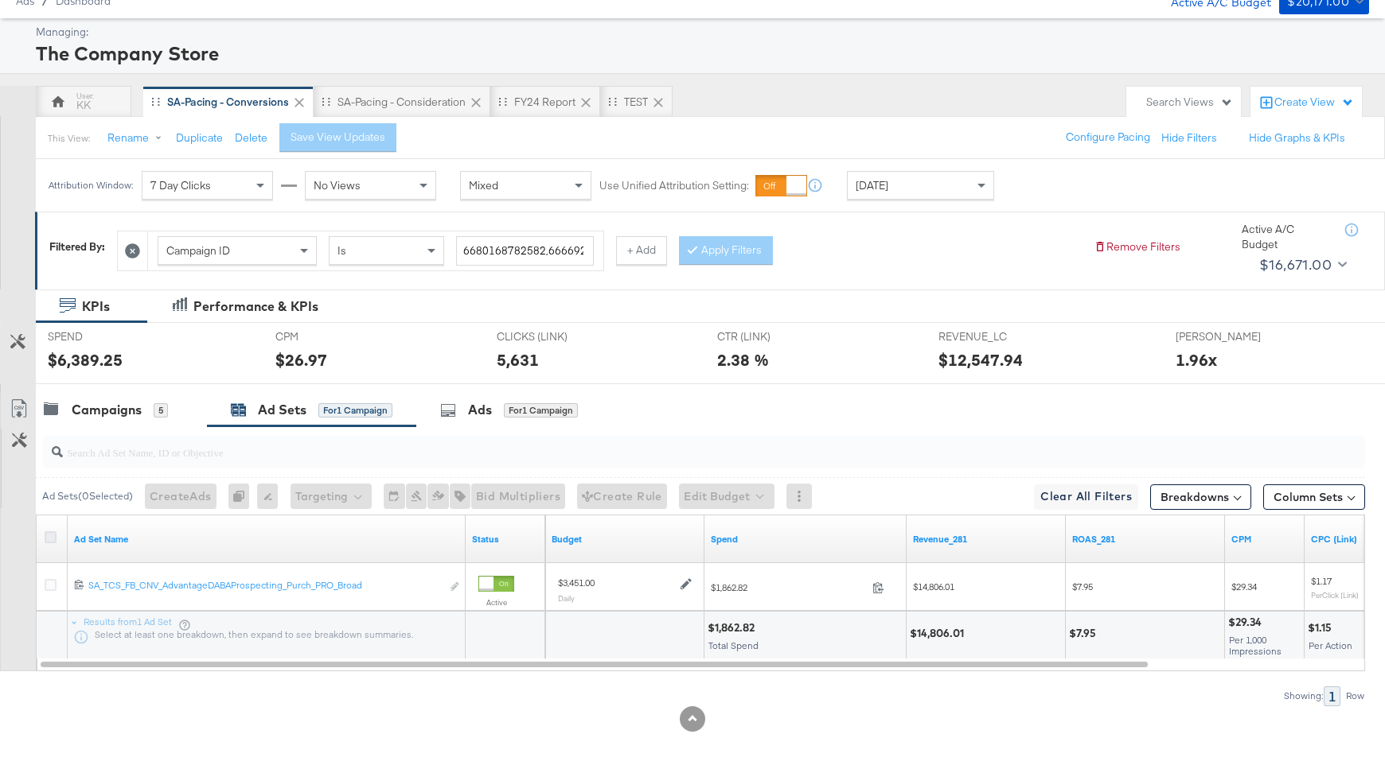
click at [53, 534] on icon at bounding box center [51, 538] width 12 height 12
click at [0, 0] on input "checkbox" at bounding box center [0, 0] width 0 height 0
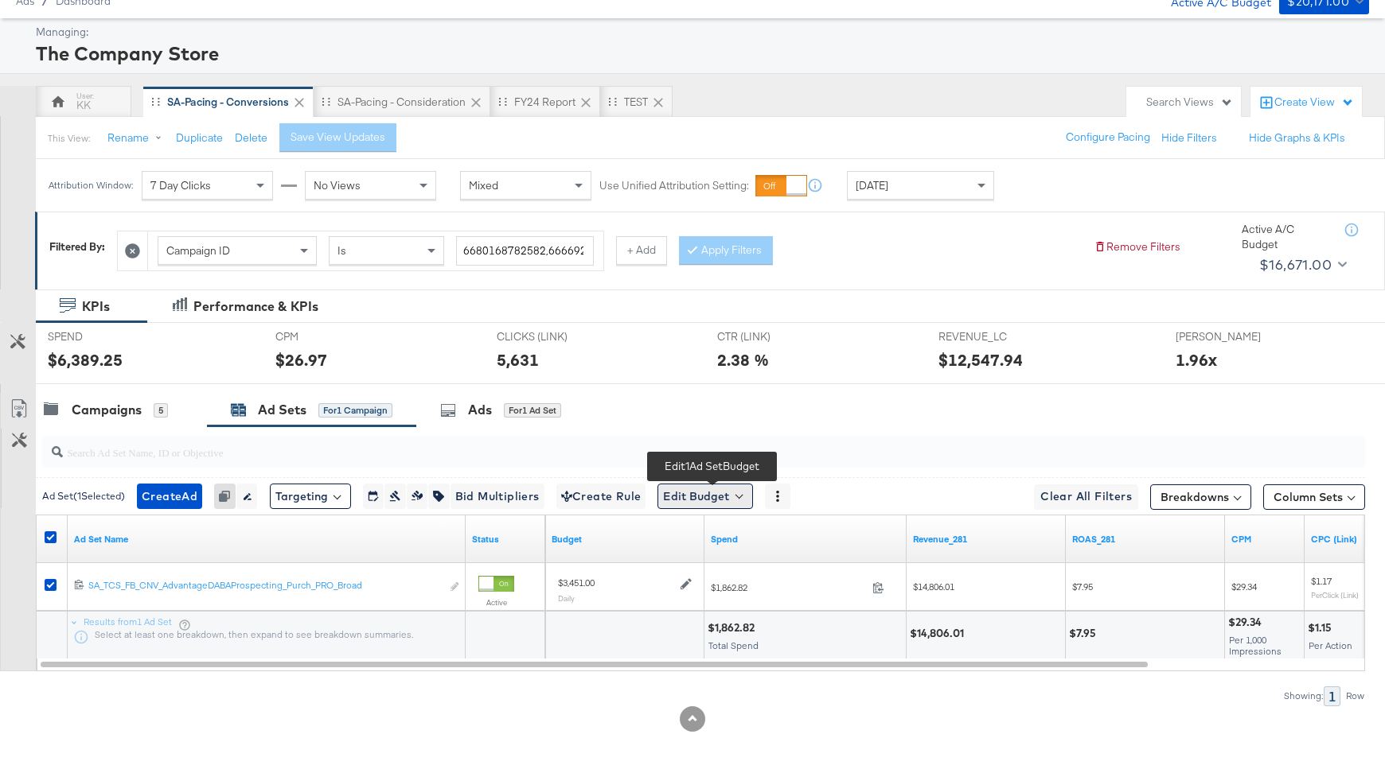
click at [695, 487] on button "Edit Budget" at bounding box center [704, 496] width 95 height 25
click at [723, 540] on span "Edit Ad Set Budget" at bounding box center [709, 538] width 91 height 21
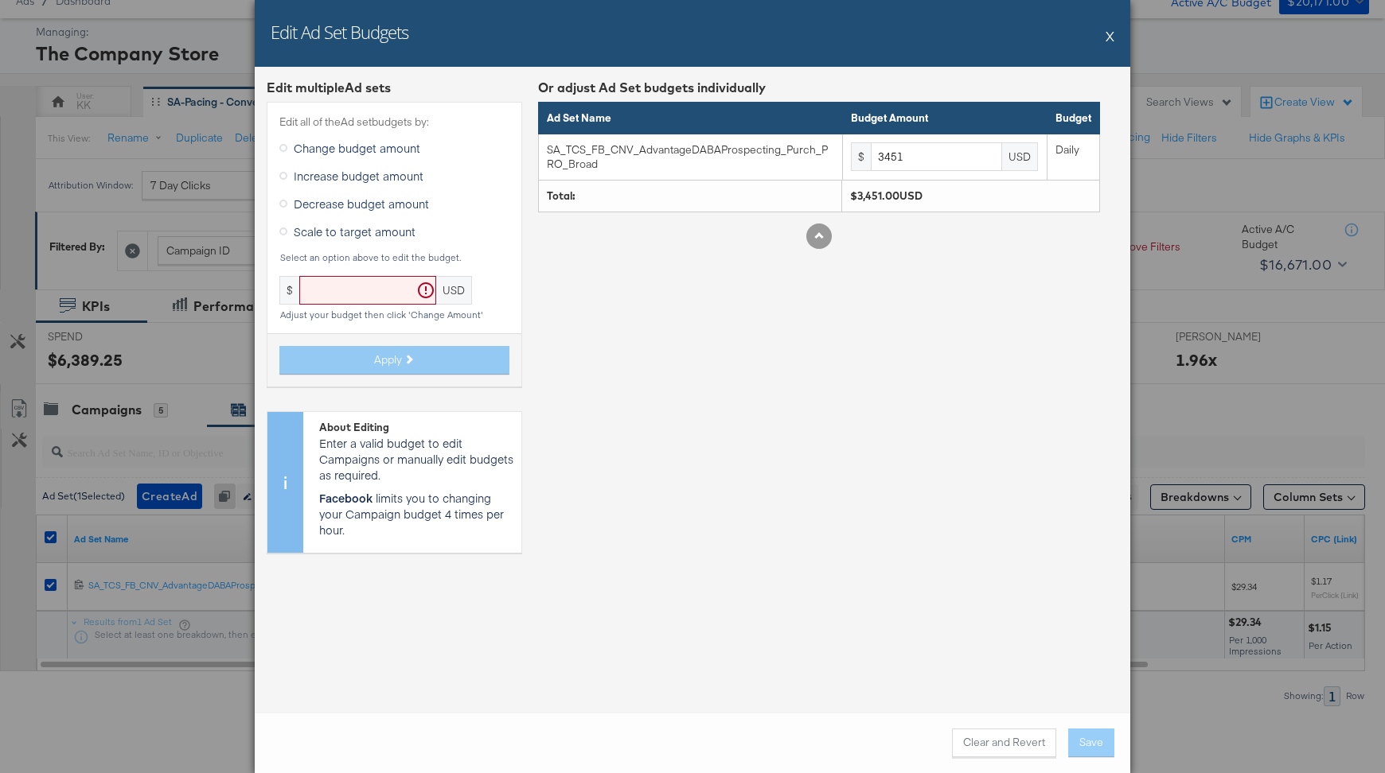
click at [342, 204] on span "Decrease budget amount" at bounding box center [361, 204] width 135 height 16
click at [0, 0] on input "Decrease budget amount" at bounding box center [0, 0] width 0 height 0
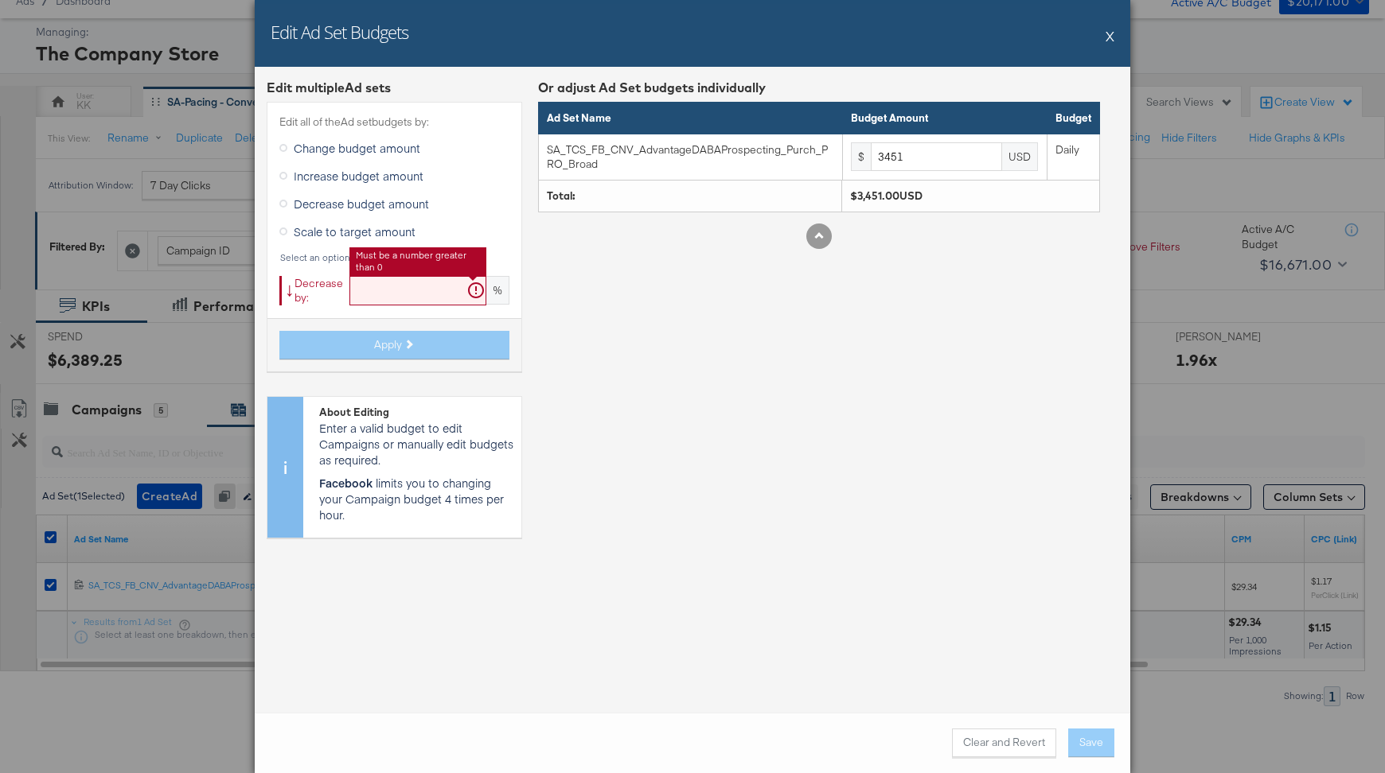
click at [368, 286] on input "text" at bounding box center [417, 290] width 137 height 29
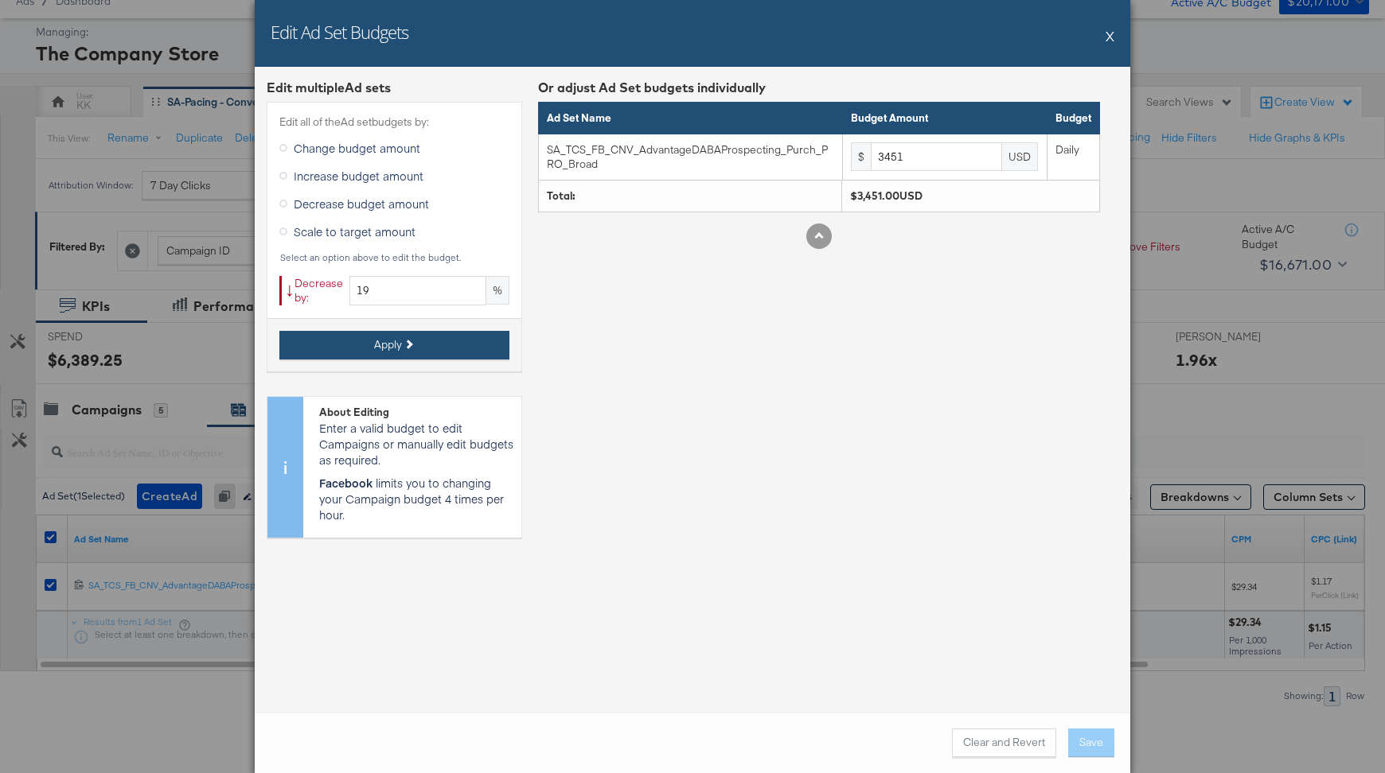
type input "19"
click at [382, 353] on button "Apply" at bounding box center [394, 345] width 230 height 29
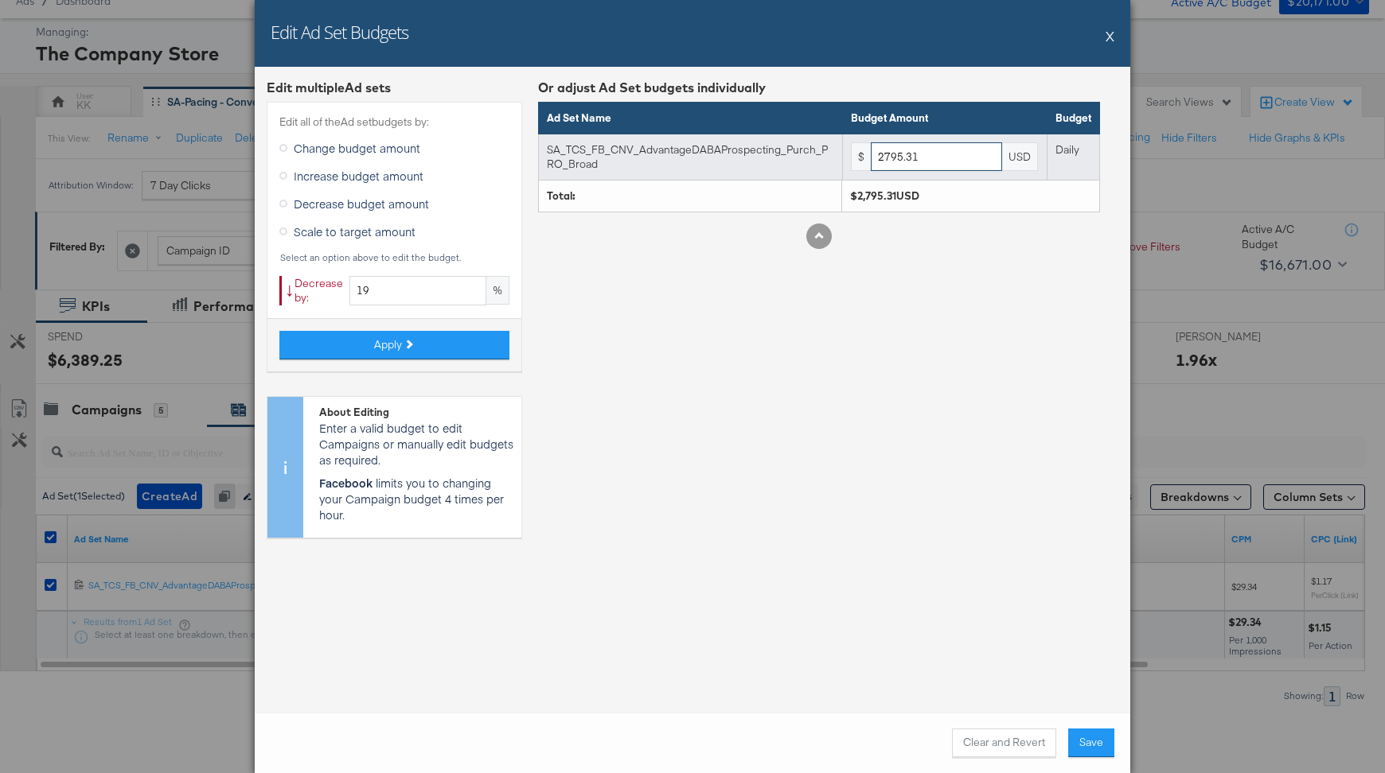
click at [950, 162] on input "2795.31" at bounding box center [936, 156] width 131 height 29
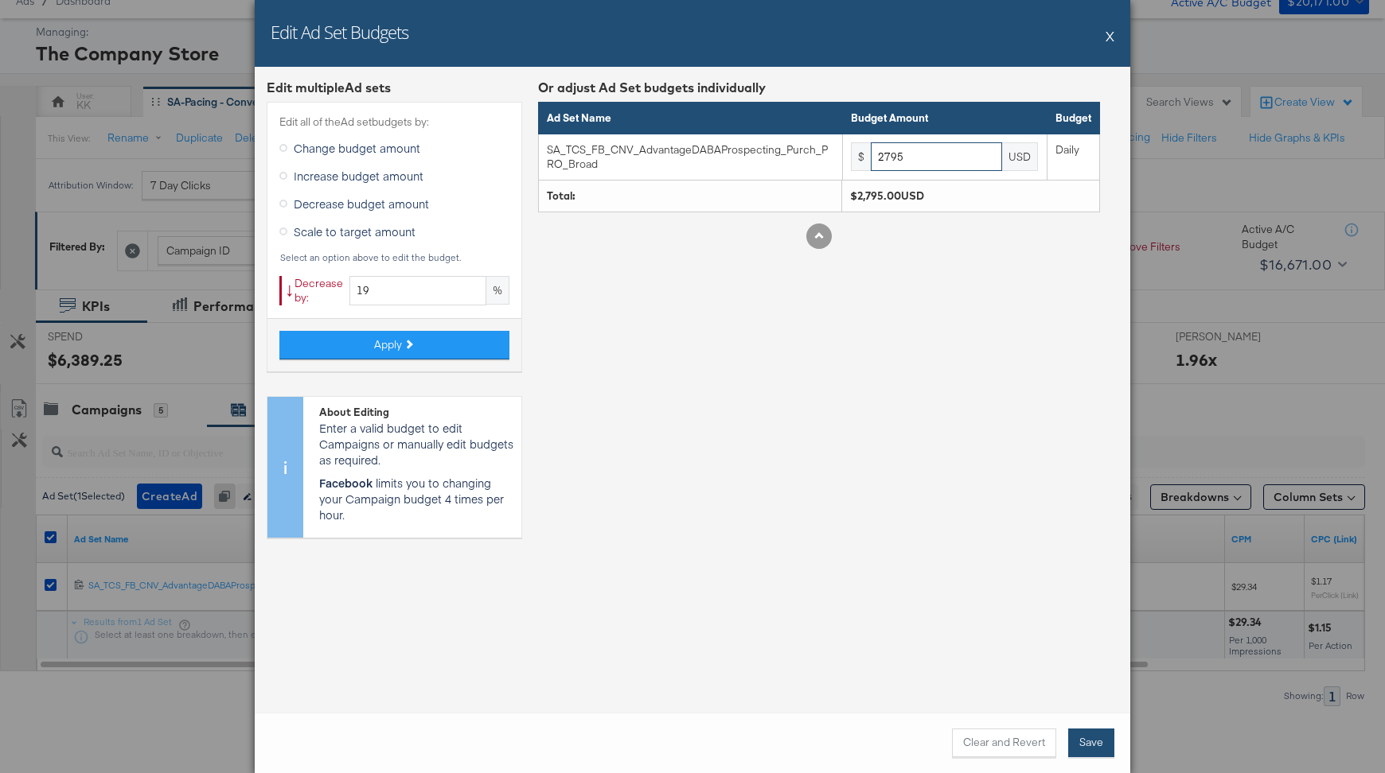
type input "2795"
click at [1089, 753] on button "Save" at bounding box center [1091, 743] width 46 height 29
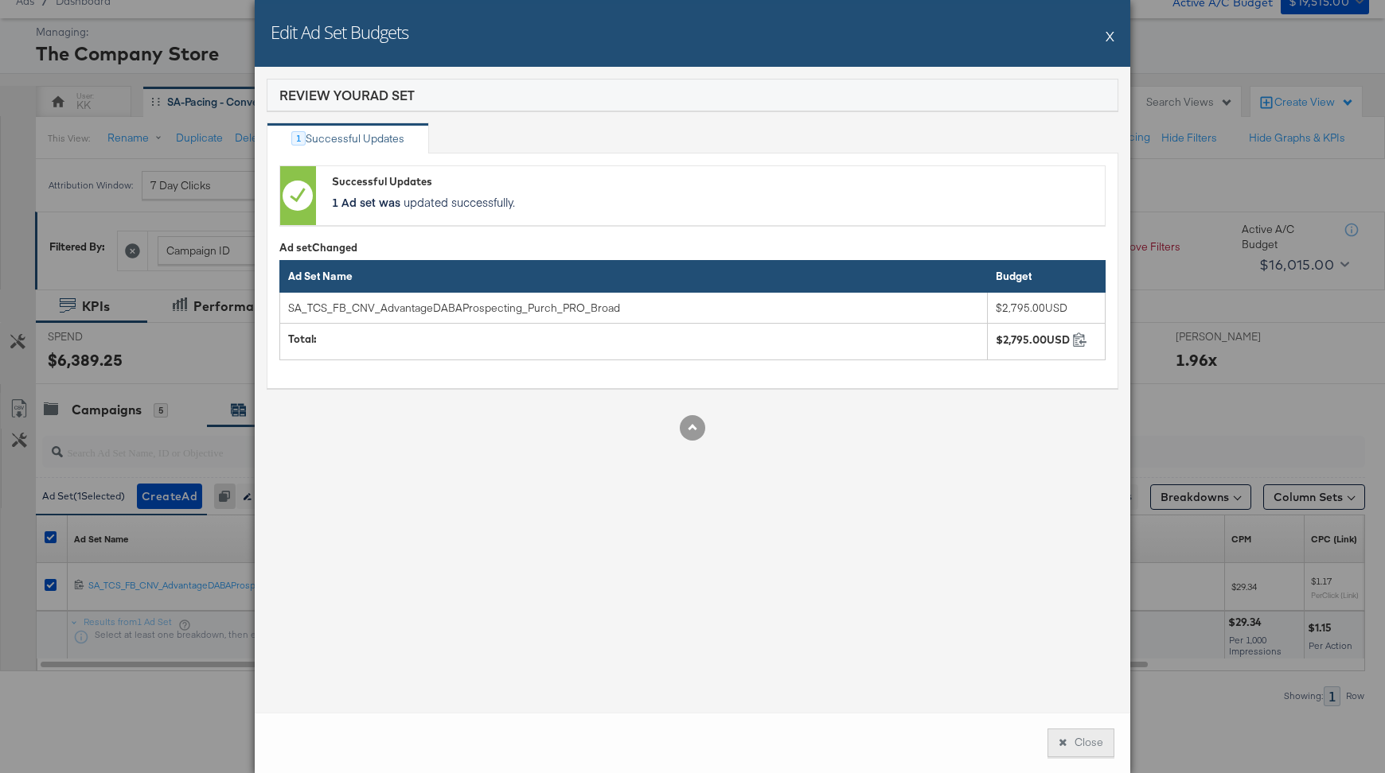
click at [1089, 738] on button "Close" at bounding box center [1080, 743] width 67 height 29
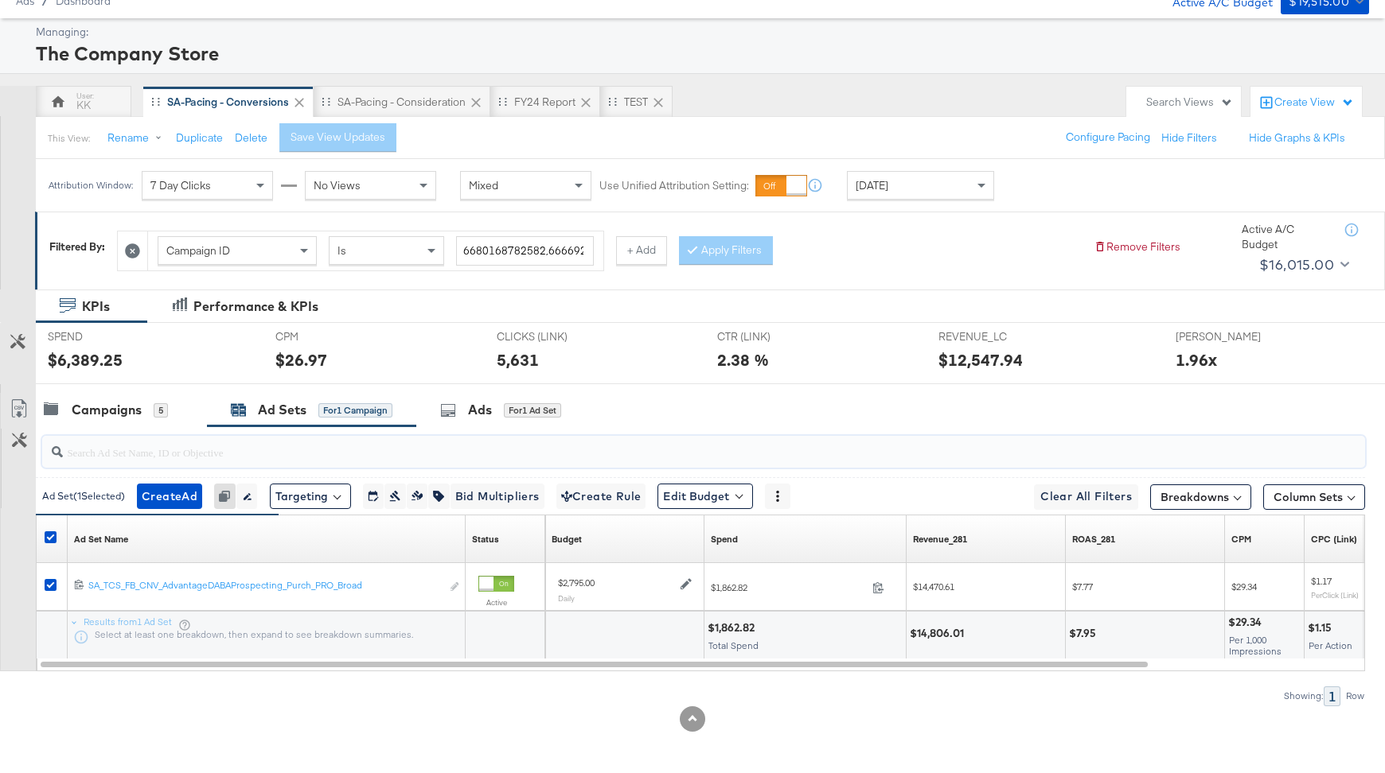
click at [147, 435] on input "search" at bounding box center [654, 445] width 1182 height 31
click at [142, 408] on div "Campaigns 5" at bounding box center [106, 410] width 124 height 18
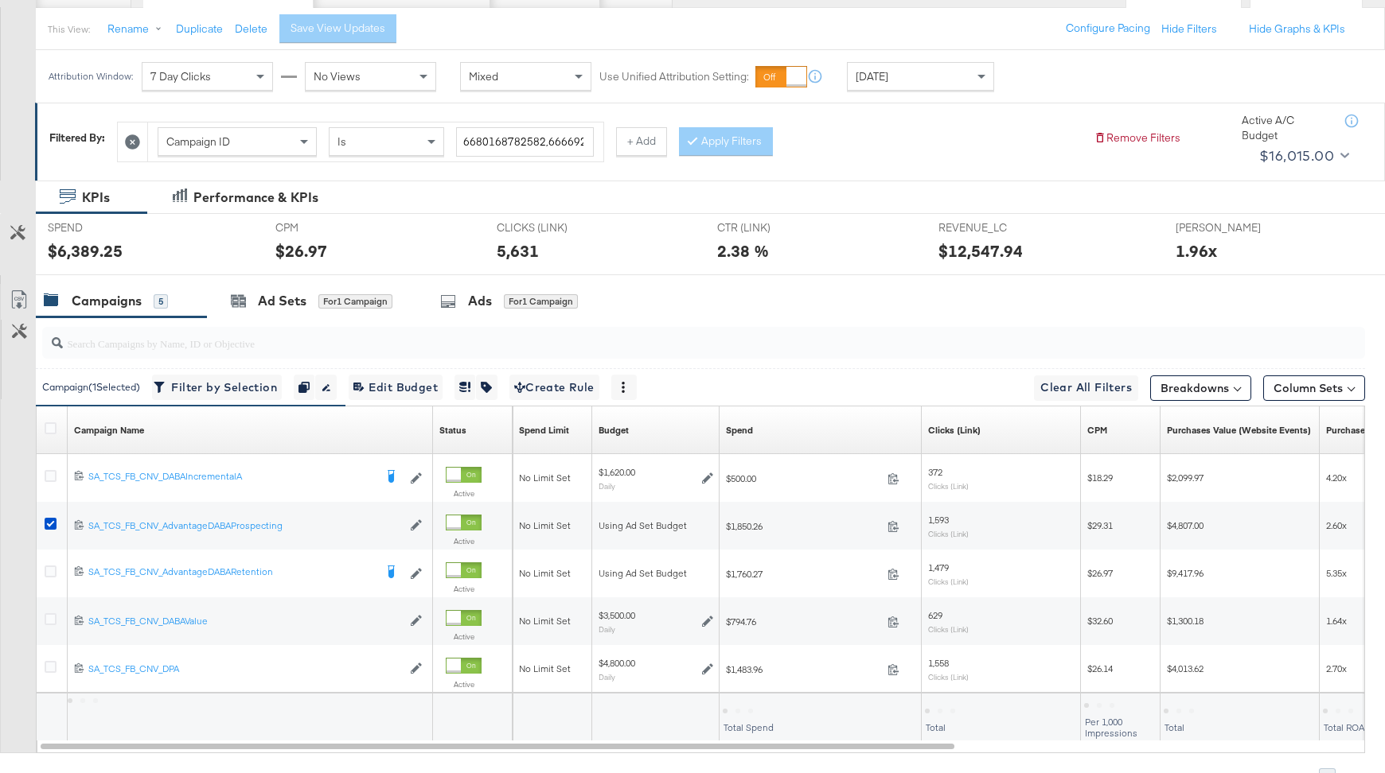
scroll to position [205, 0]
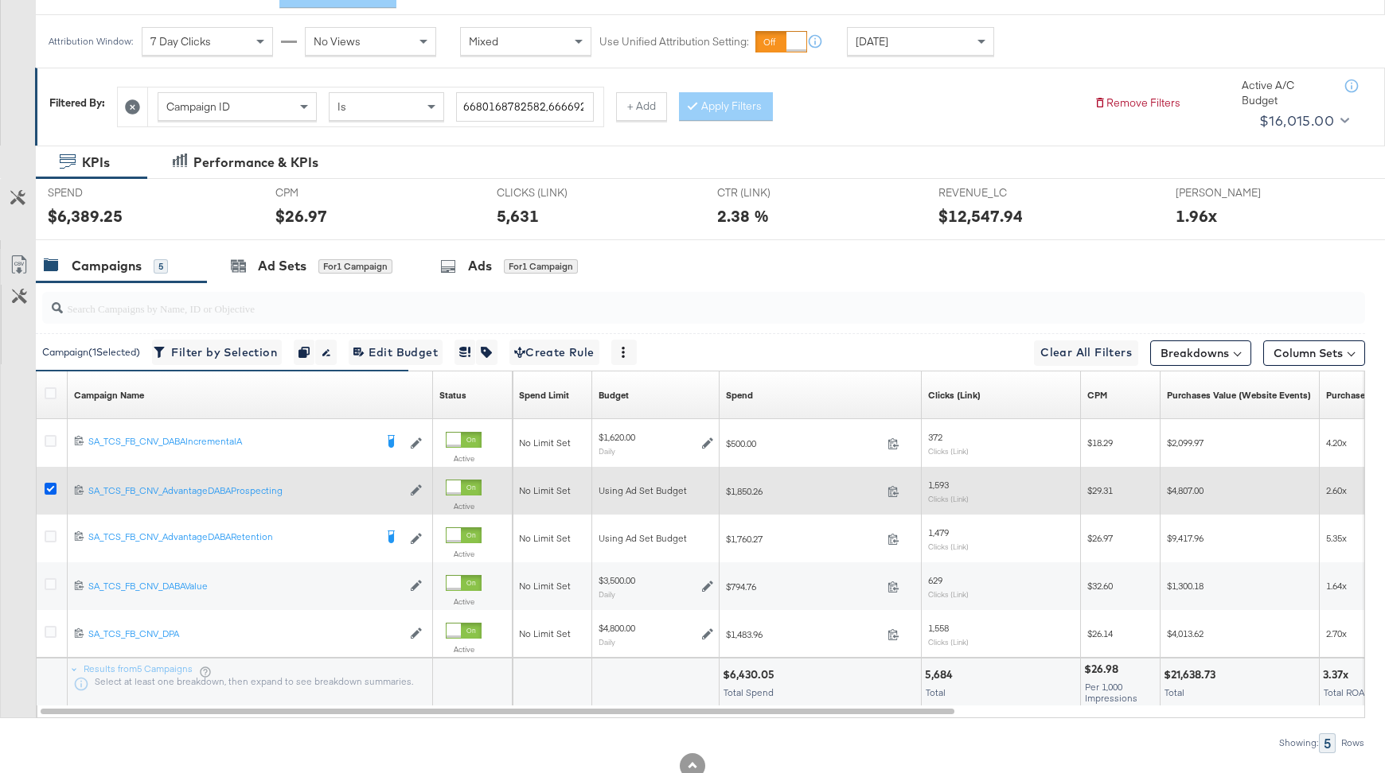
click at [48, 485] on icon at bounding box center [51, 489] width 12 height 12
click at [0, 0] on input "checkbox" at bounding box center [0, 0] width 0 height 0
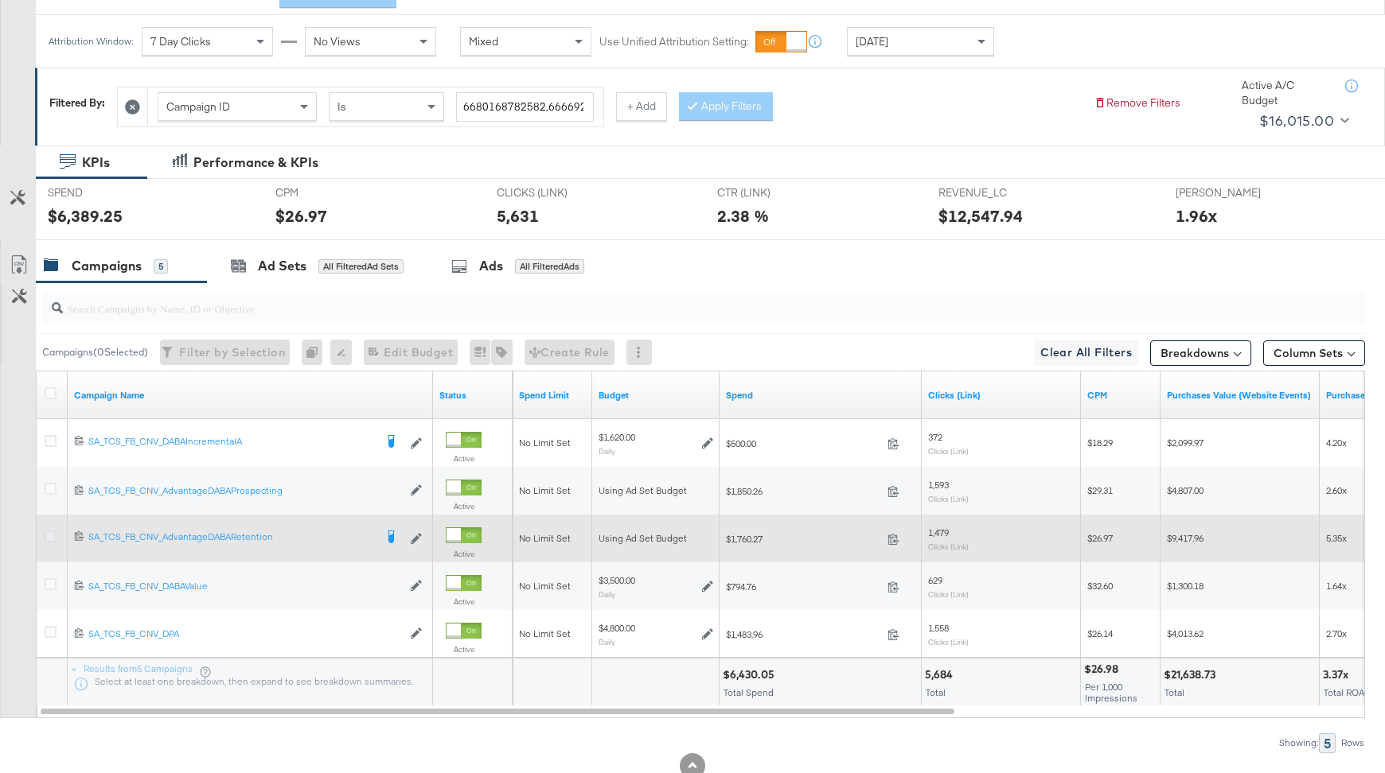
click at [48, 538] on icon at bounding box center [51, 537] width 12 height 12
click at [0, 0] on input "checkbox" at bounding box center [0, 0] width 0 height 0
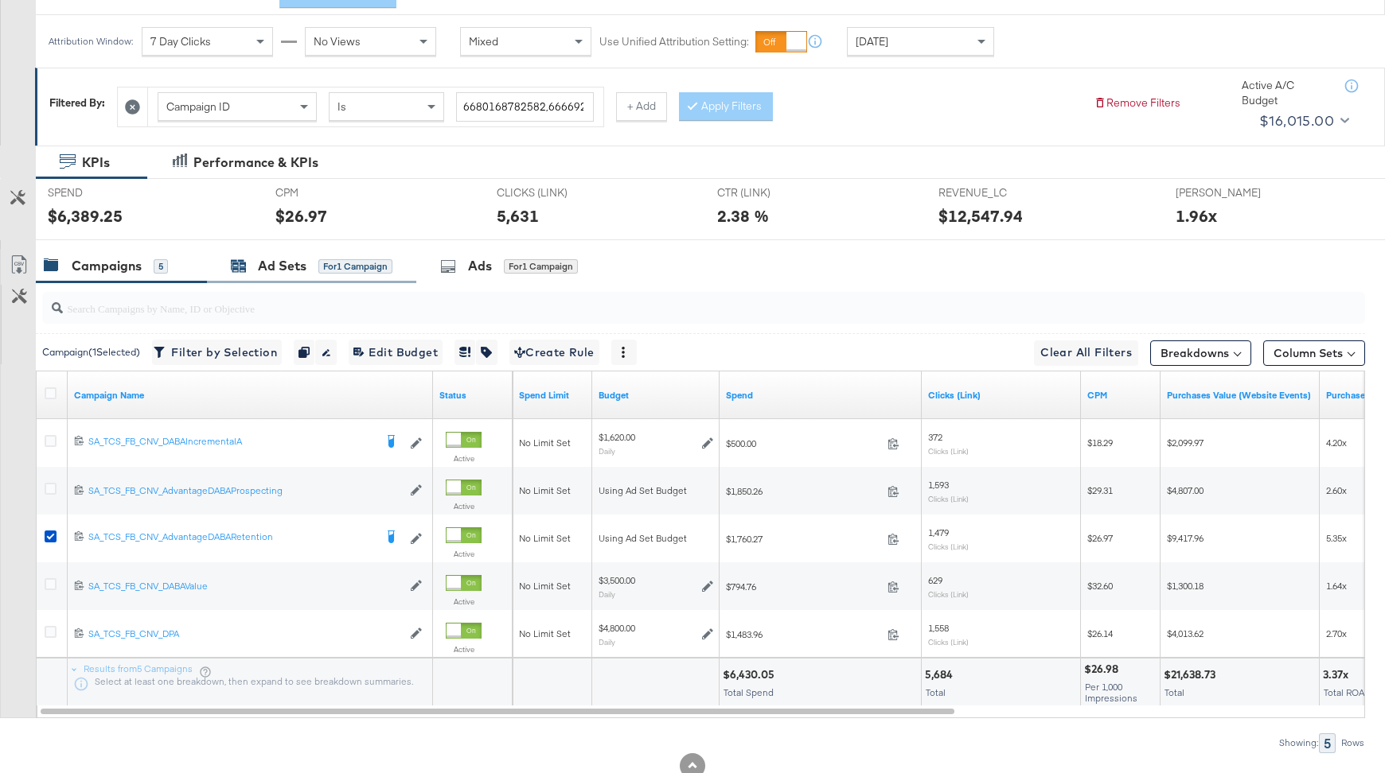
click at [292, 259] on div "Ad Sets" at bounding box center [282, 266] width 49 height 18
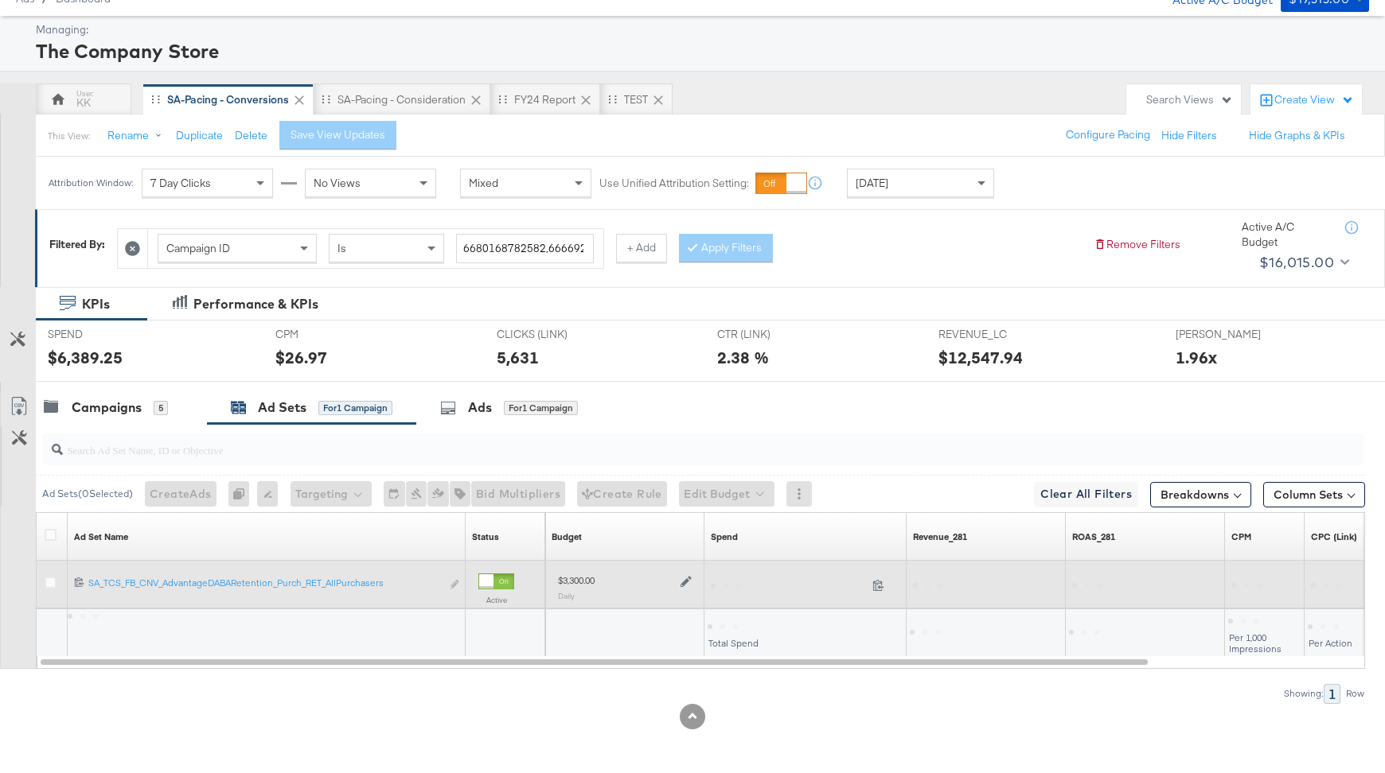
scroll to position [61, 0]
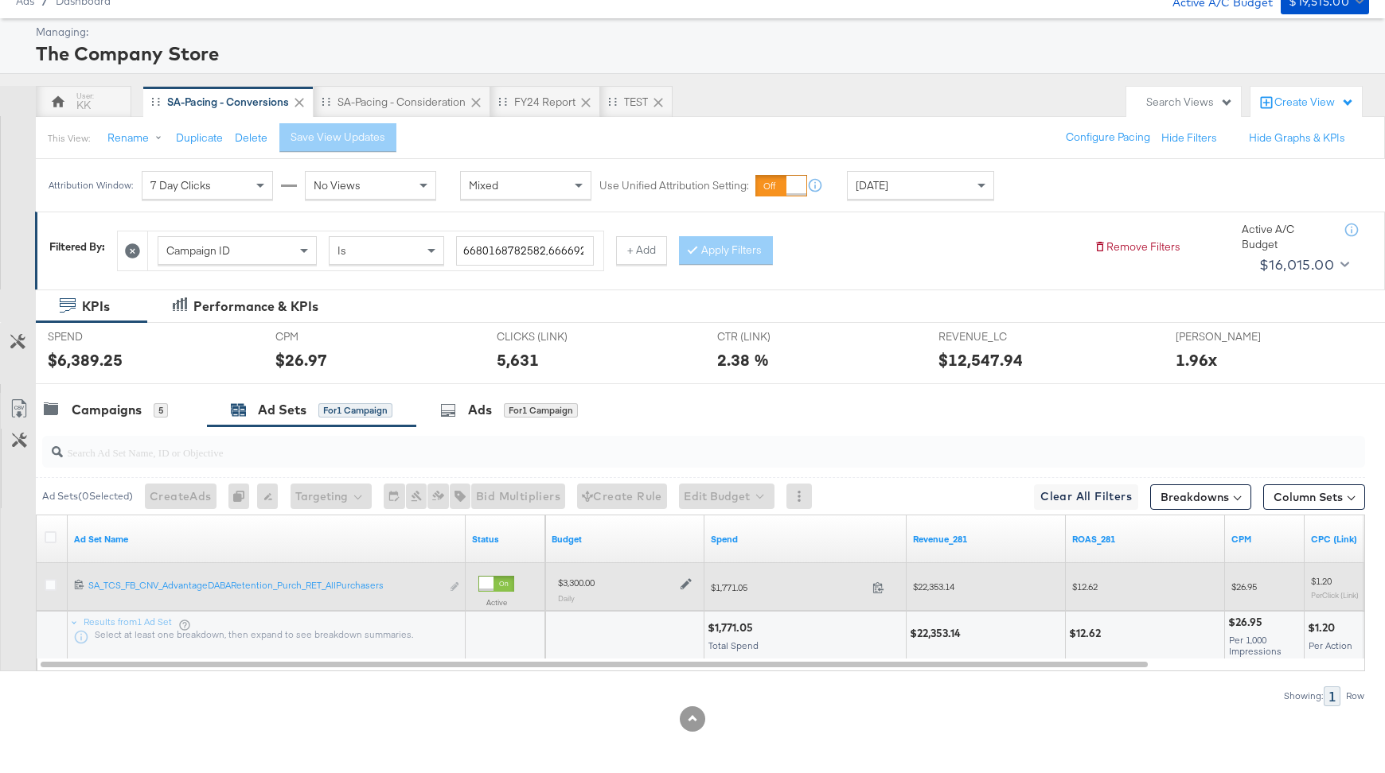
click at [684, 580] on icon at bounding box center [685, 584] width 11 height 11
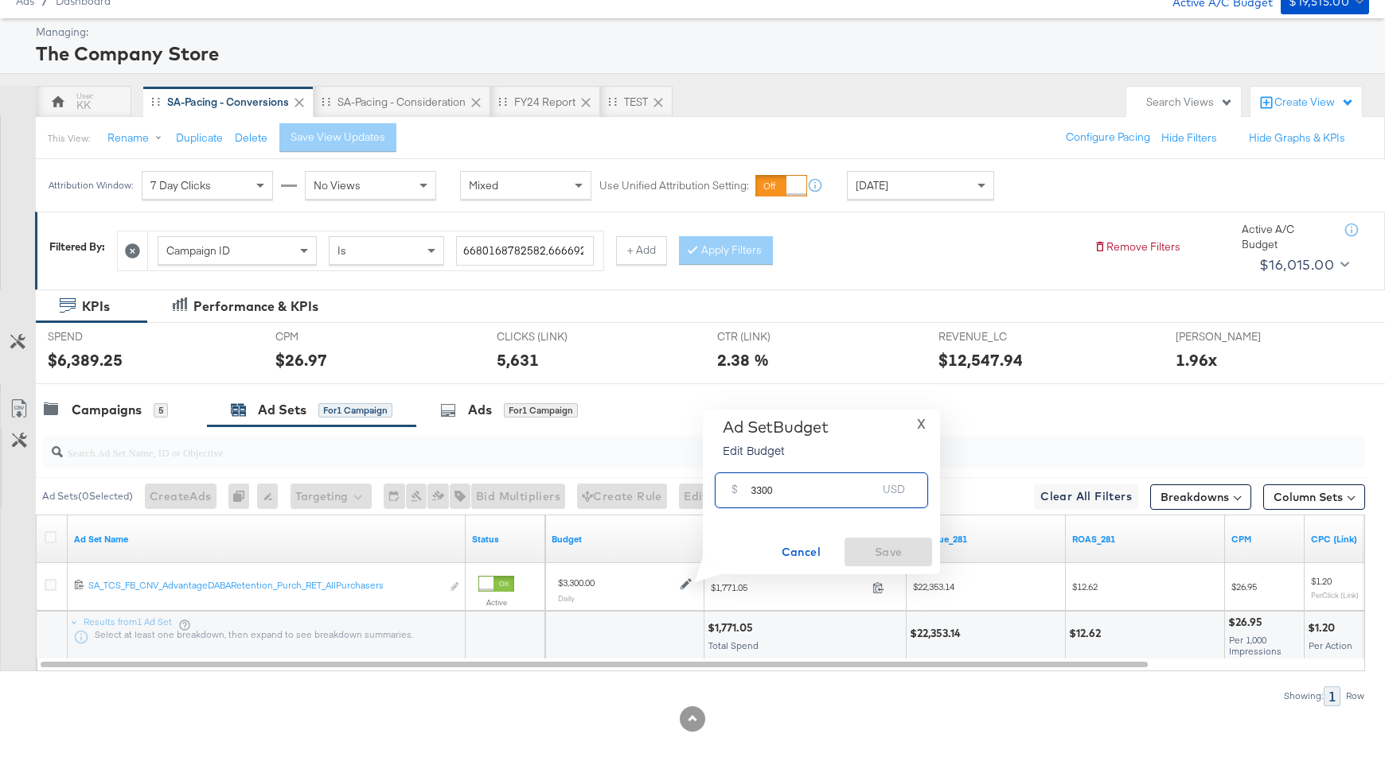
drag, startPoint x: 759, startPoint y: 488, endPoint x: 695, endPoint y: 488, distance: 63.7
click at [697, 488] on div "Ad Set Budget Edit Budget X $ 3300 USD Cancel Save" at bounding box center [815, 492] width 249 height 165
type input "2700"
click at [882, 561] on span "Save" at bounding box center [888, 553] width 75 height 20
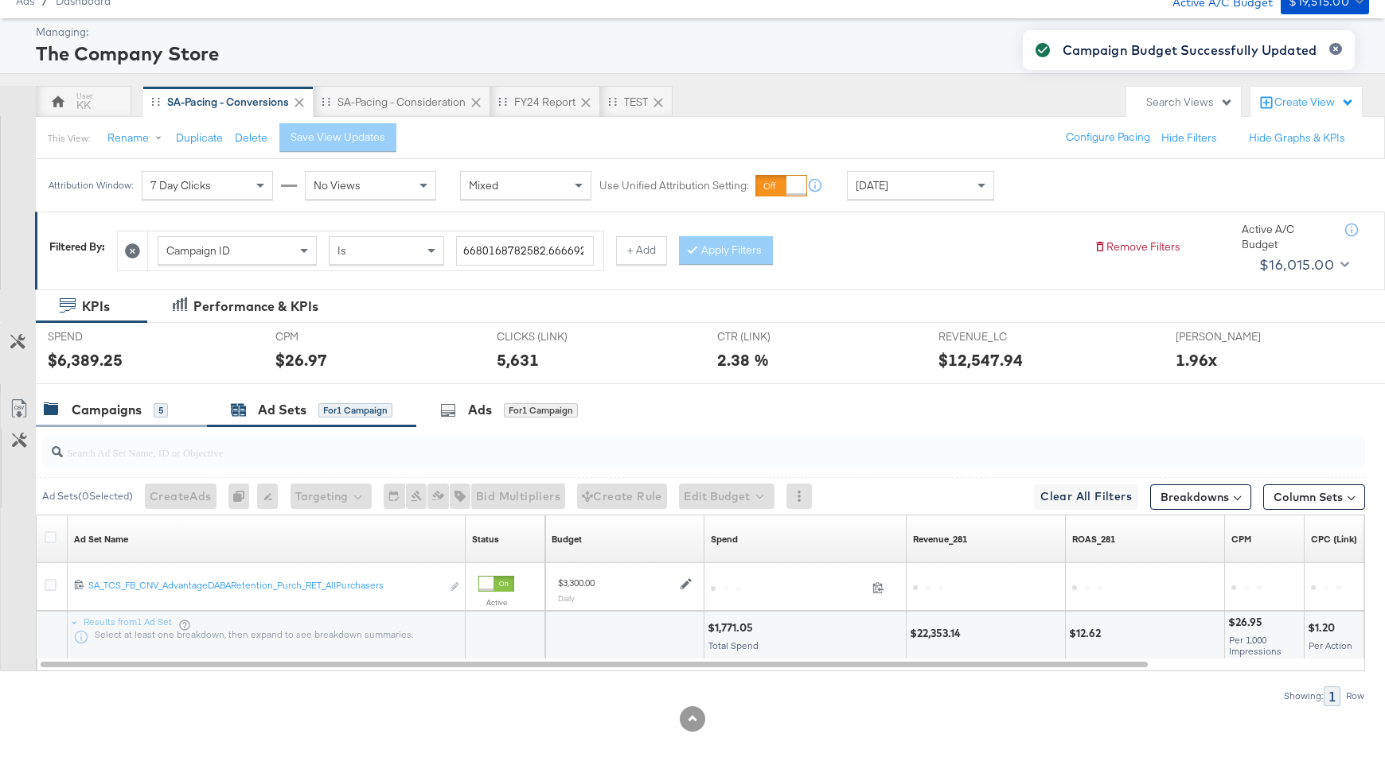
click at [118, 406] on div "Campaigns" at bounding box center [107, 410] width 70 height 18
